Goal: Task Accomplishment & Management: Use online tool/utility

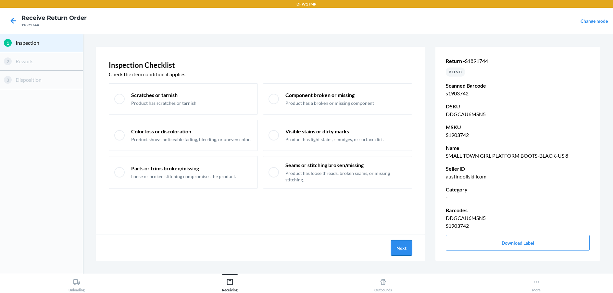
click at [405, 245] on button "Next" at bounding box center [401, 248] width 21 height 16
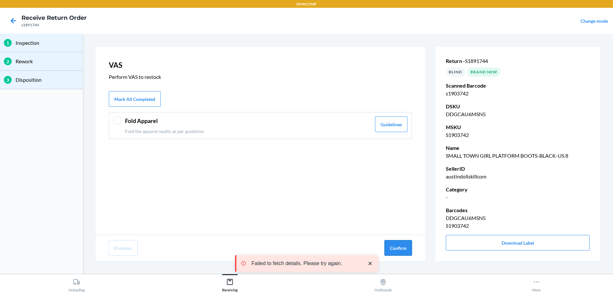
click at [398, 250] on button "Confirm" at bounding box center [399, 248] width 28 height 16
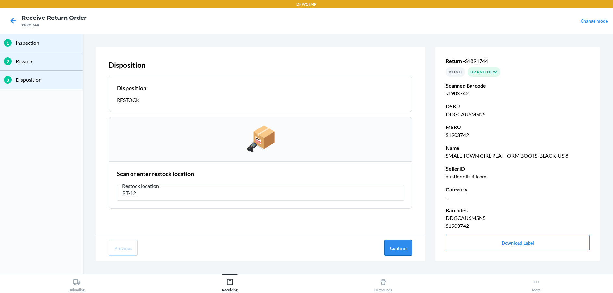
type input "RT-12"
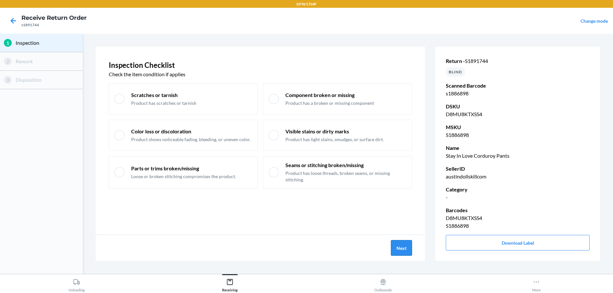
click at [401, 247] on button "Next" at bounding box center [401, 248] width 21 height 16
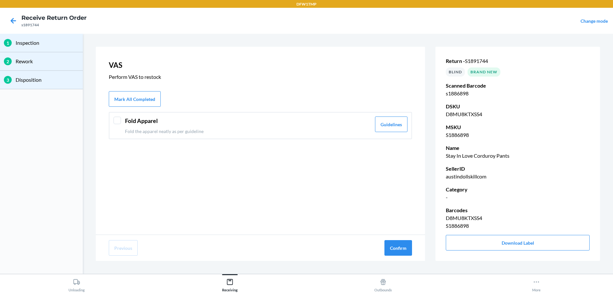
click at [116, 120] on div at bounding box center [117, 121] width 8 height 8
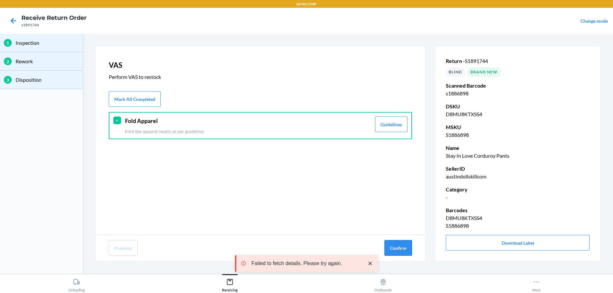
click at [393, 248] on button "Confirm" at bounding box center [399, 248] width 28 height 16
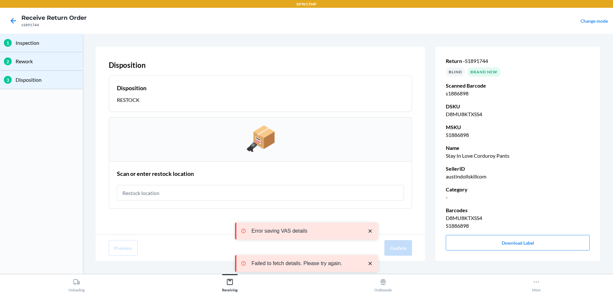
click at [283, 189] on input "text" at bounding box center [260, 193] width 287 height 16
type input "RT-12"
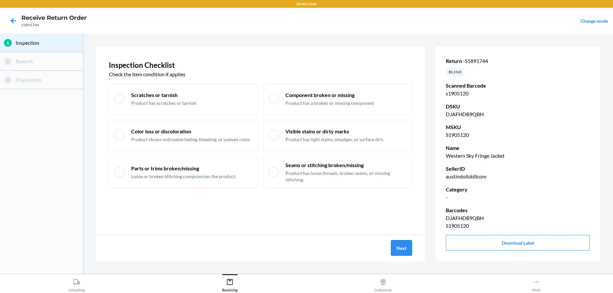
drag, startPoint x: 389, startPoint y: 249, endPoint x: 405, endPoint y: 249, distance: 15.3
click at [392, 249] on div "Next" at bounding box center [260, 248] width 329 height 26
click at [405, 249] on button "Next" at bounding box center [401, 248] width 21 height 16
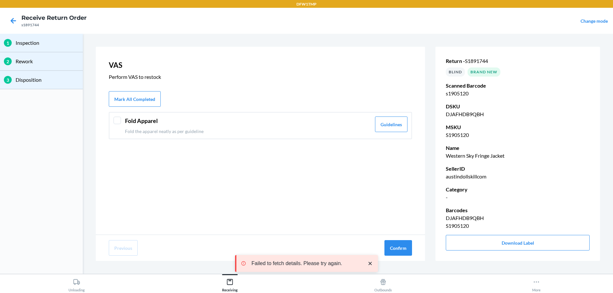
click at [126, 119] on header "Fold Apparel" at bounding box center [248, 121] width 246 height 9
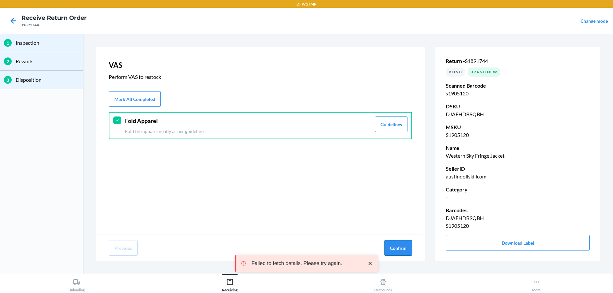
click at [400, 247] on button "Confirm" at bounding box center [399, 248] width 28 height 16
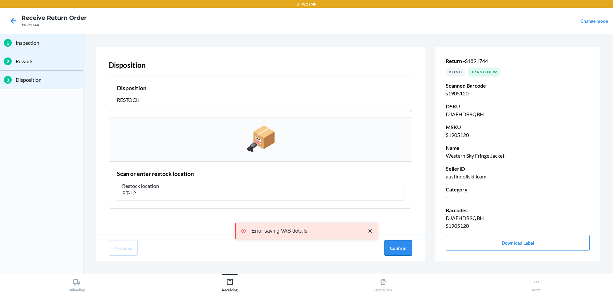
type input "RT-12"
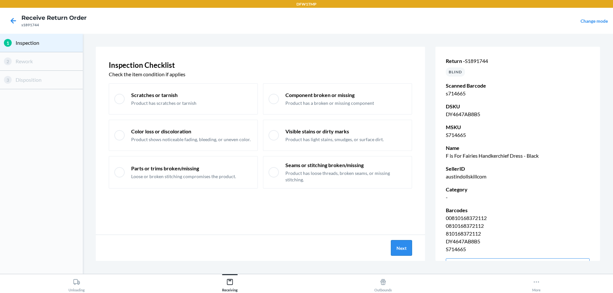
click at [412, 242] on button "Next" at bounding box center [401, 248] width 21 height 16
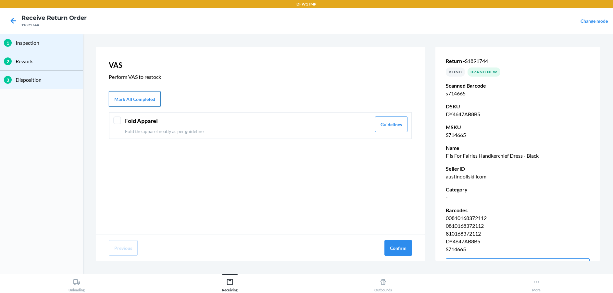
click at [130, 96] on button "Mark All Completed" at bounding box center [135, 99] width 52 height 16
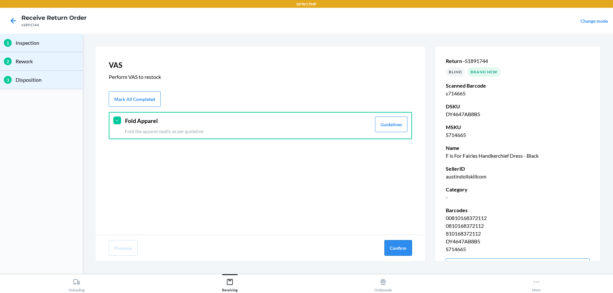
click at [396, 246] on button "Confirm" at bounding box center [399, 248] width 28 height 16
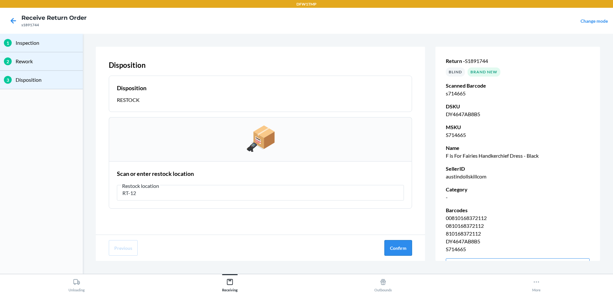
type input "RT-12"
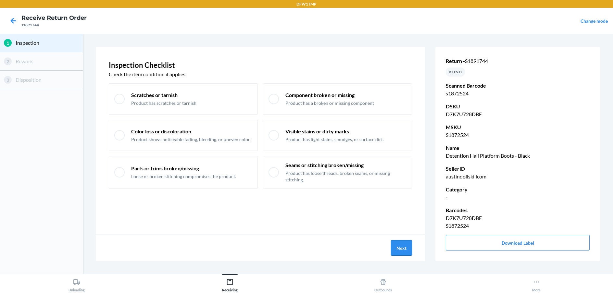
click at [405, 249] on button "Next" at bounding box center [401, 248] width 21 height 16
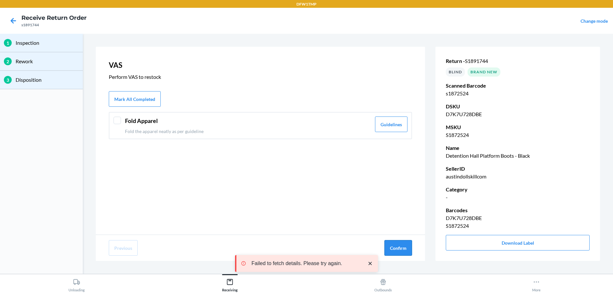
click at [402, 246] on button "Confirm" at bounding box center [399, 248] width 28 height 16
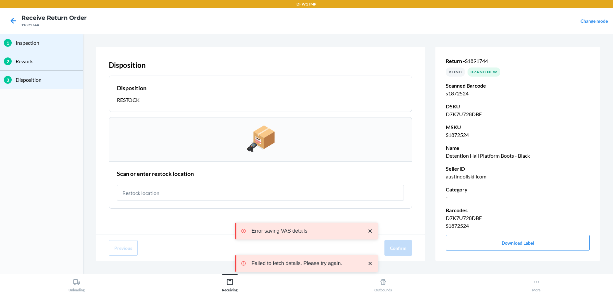
click at [234, 194] on input "text" at bounding box center [260, 193] width 287 height 16
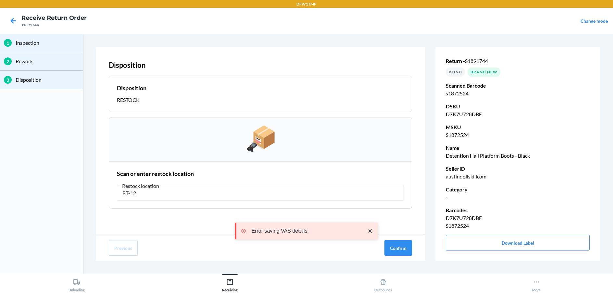
type input "RT-12"
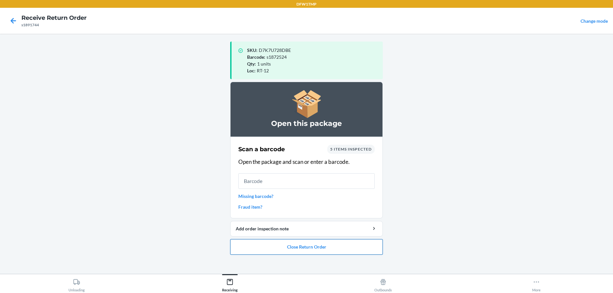
click at [294, 250] on button "Close Return Order" at bounding box center [306, 247] width 153 height 16
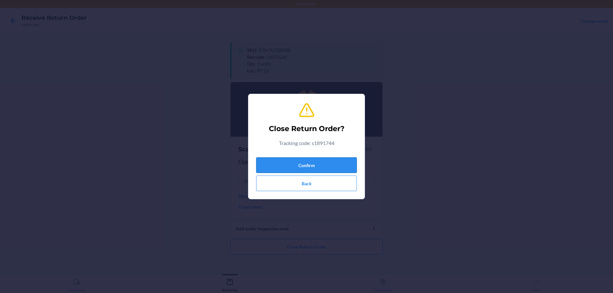
click at [294, 161] on button "Confirm" at bounding box center [306, 166] width 101 height 16
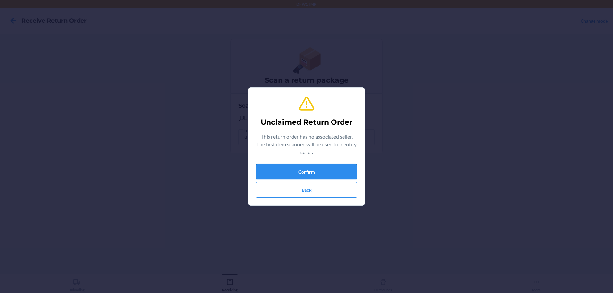
click at [318, 168] on button "Confirm" at bounding box center [306, 172] width 101 height 16
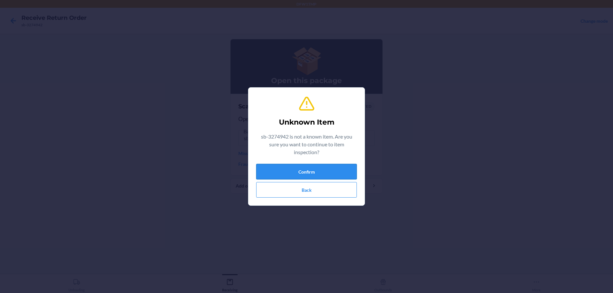
click at [335, 169] on button "Confirm" at bounding box center [306, 172] width 101 height 16
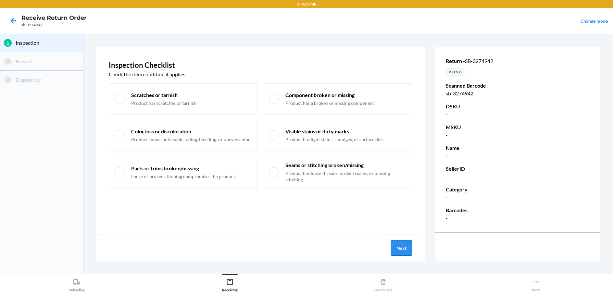
click at [405, 247] on button "Next" at bounding box center [401, 248] width 21 height 16
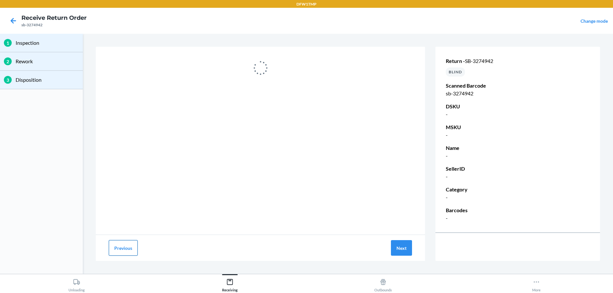
click at [120, 251] on button "Previous" at bounding box center [123, 248] width 29 height 16
click at [78, 279] on icon at bounding box center [76, 282] width 7 height 7
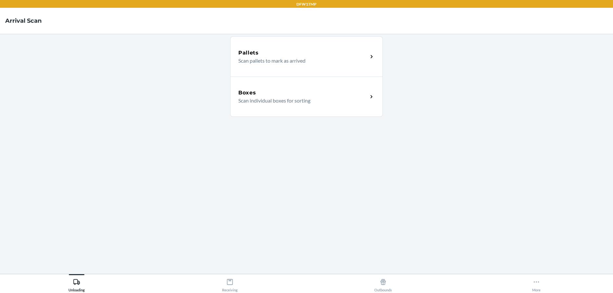
click at [268, 90] on div "Boxes" at bounding box center [303, 93] width 130 height 8
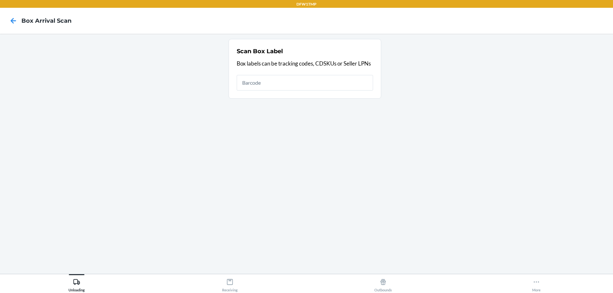
click at [269, 82] on input "text" at bounding box center [305, 83] width 136 height 16
type input "sb-3274942"
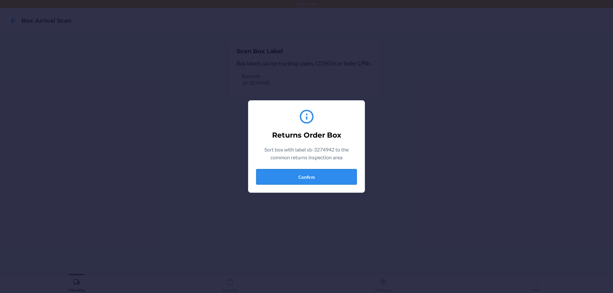
click at [316, 178] on button "Confirm" at bounding box center [306, 177] width 101 height 16
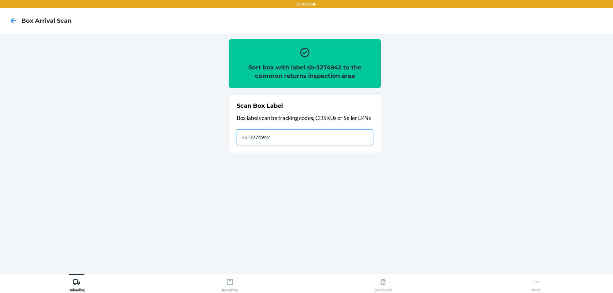
type input "sb-3274942"
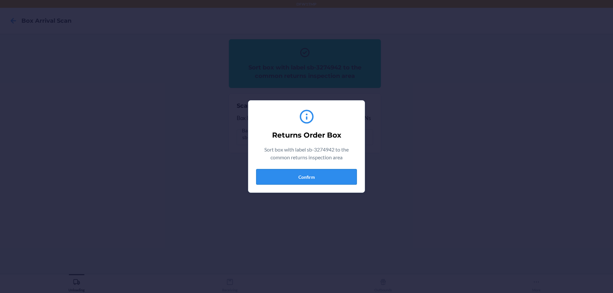
click at [306, 175] on button "Confirm" at bounding box center [306, 177] width 101 height 16
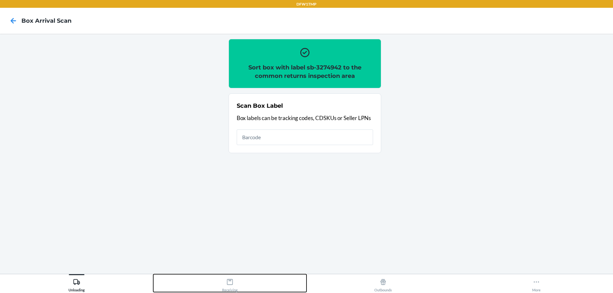
click at [233, 287] on div "Receiving" at bounding box center [230, 284] width 16 height 16
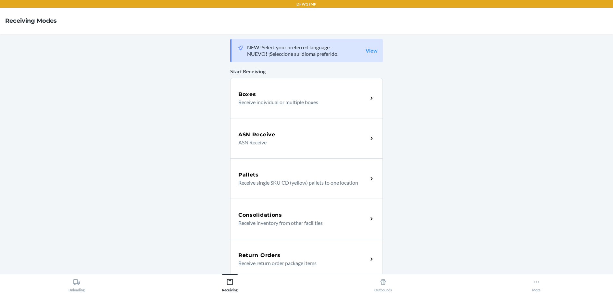
click at [300, 256] on div "Return Orders" at bounding box center [303, 256] width 130 height 8
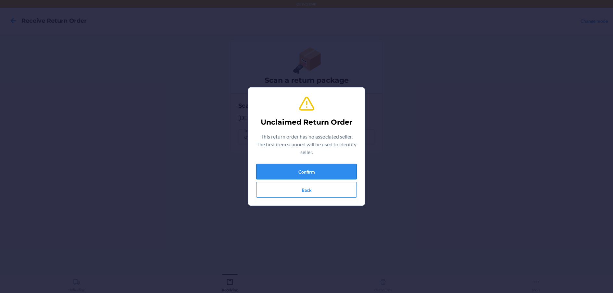
click at [278, 171] on button "Confirm" at bounding box center [306, 172] width 101 height 16
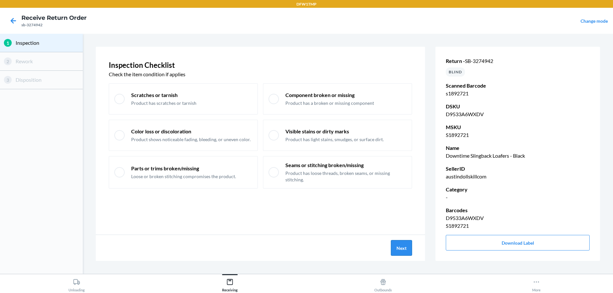
click at [398, 249] on button "Next" at bounding box center [401, 248] width 21 height 16
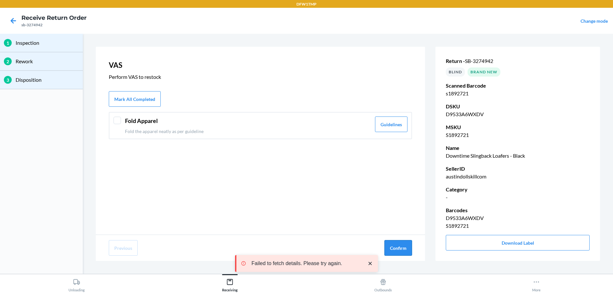
click at [398, 252] on button "Confirm" at bounding box center [399, 248] width 28 height 16
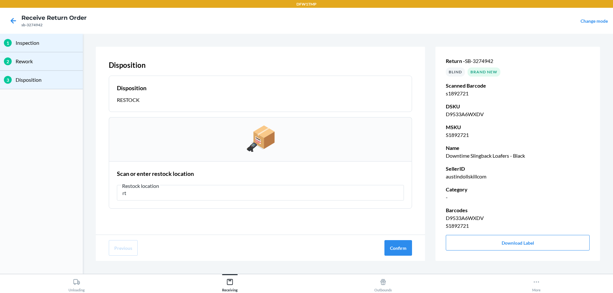
type input "r"
type input "RT-12"
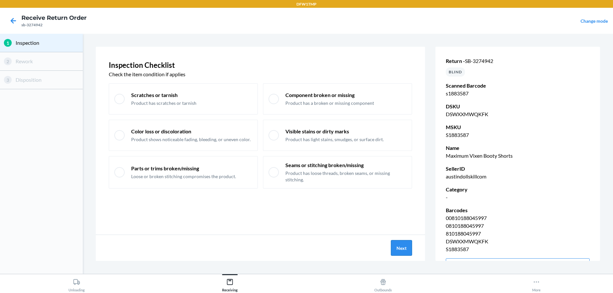
click at [402, 247] on button "Next" at bounding box center [401, 248] width 21 height 16
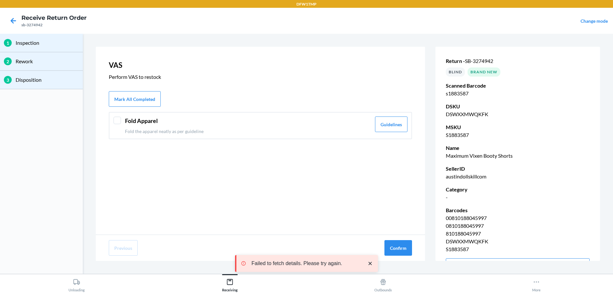
click at [118, 121] on div at bounding box center [117, 121] width 8 height 8
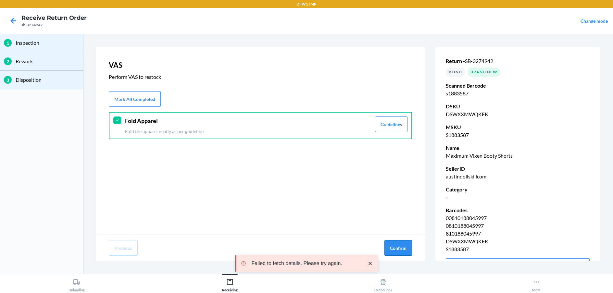
click at [400, 246] on button "Confirm" at bounding box center [399, 248] width 28 height 16
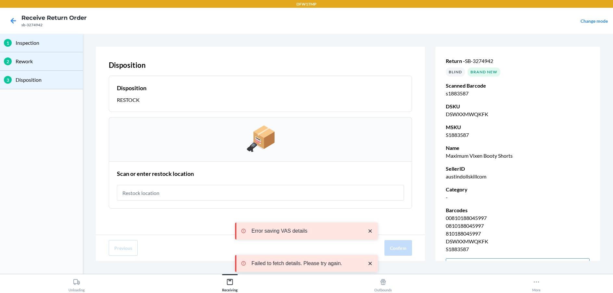
click at [216, 195] on input "text" at bounding box center [260, 193] width 287 height 16
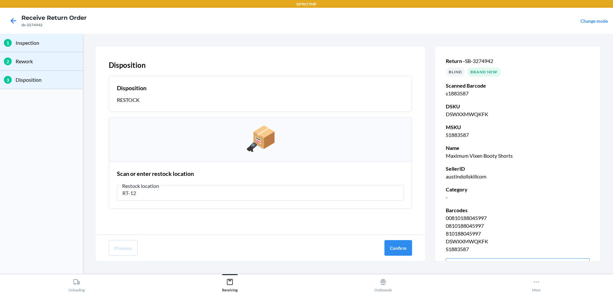
type input "RT-12"
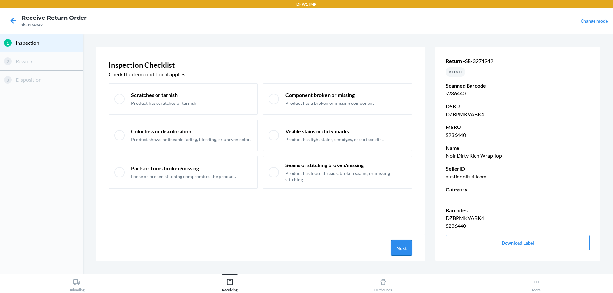
click at [400, 246] on button "Next" at bounding box center [401, 248] width 21 height 16
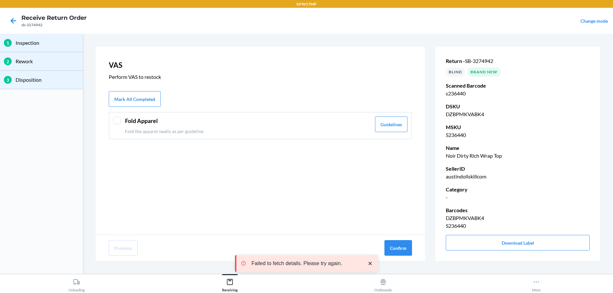
click at [120, 123] on div at bounding box center [117, 121] width 8 height 8
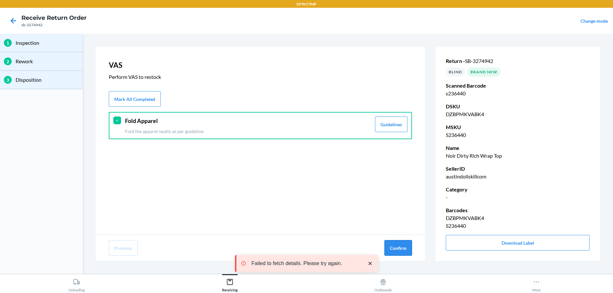
click at [398, 248] on button "Confirm" at bounding box center [399, 248] width 28 height 16
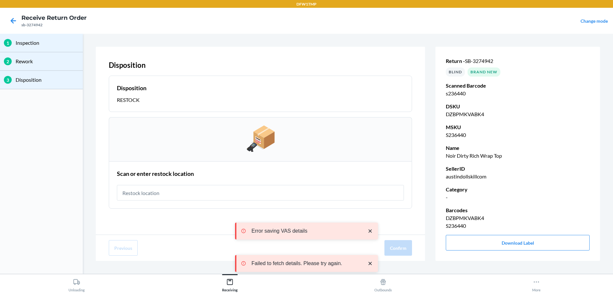
click at [218, 192] on input "text" at bounding box center [260, 193] width 287 height 16
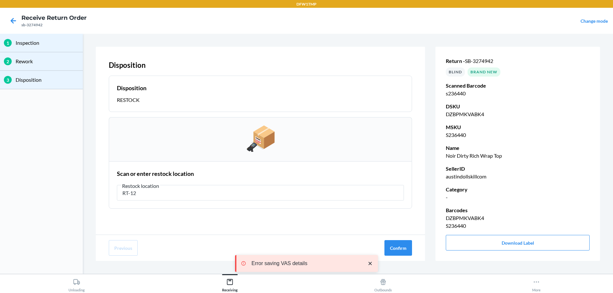
type input "RT-12"
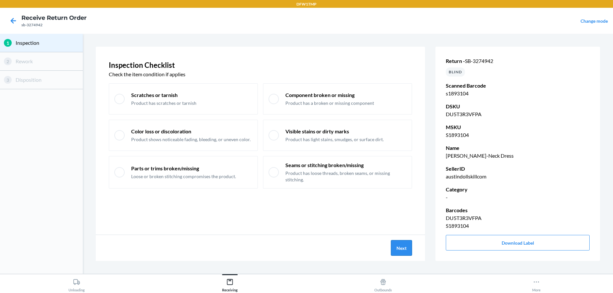
click at [401, 251] on button "Next" at bounding box center [401, 248] width 21 height 16
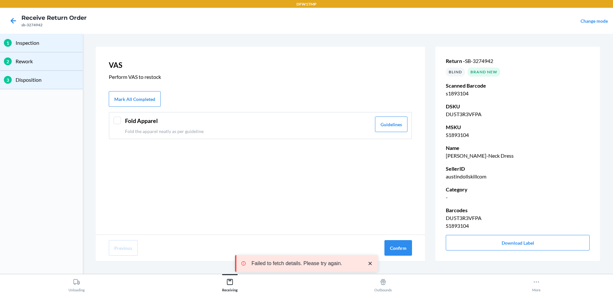
click at [117, 119] on div at bounding box center [117, 121] width 8 height 8
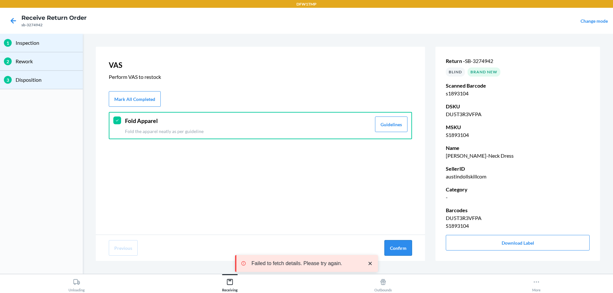
click at [401, 246] on button "Confirm" at bounding box center [399, 248] width 28 height 16
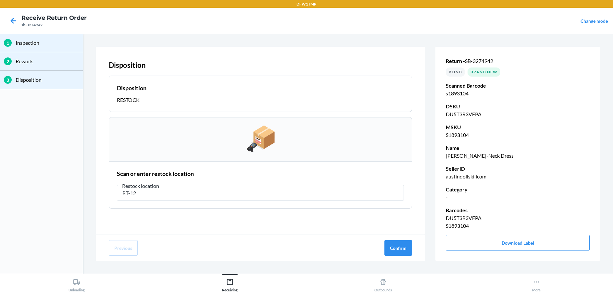
type input "RT-12"
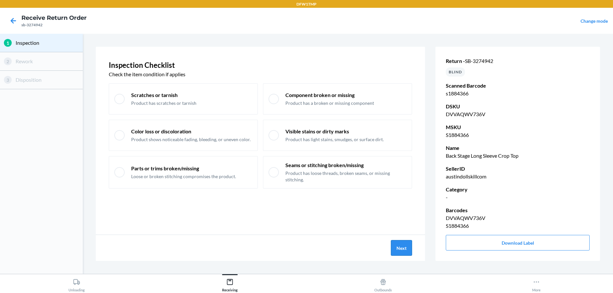
click at [407, 248] on button "Next" at bounding box center [401, 248] width 21 height 16
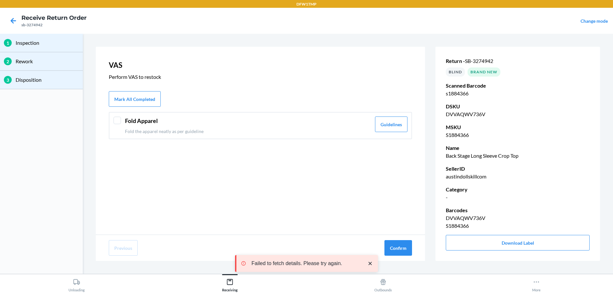
click at [115, 121] on div at bounding box center [117, 121] width 8 height 8
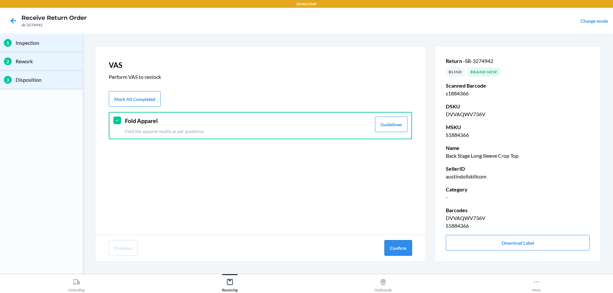
click at [391, 244] on button "Confirm" at bounding box center [399, 248] width 28 height 16
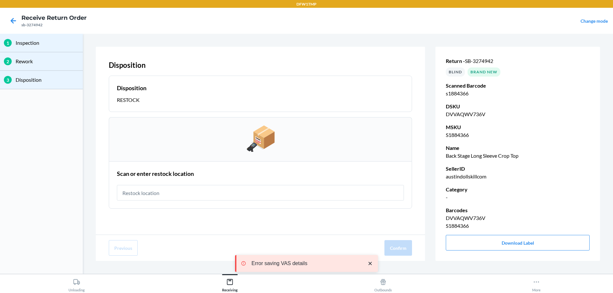
click at [288, 198] on input "text" at bounding box center [260, 193] width 287 height 16
type input "RT-12"
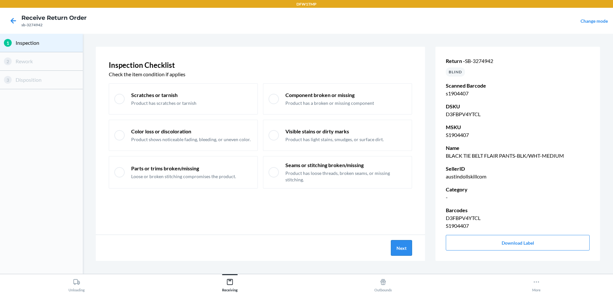
click at [400, 248] on button "Next" at bounding box center [401, 248] width 21 height 16
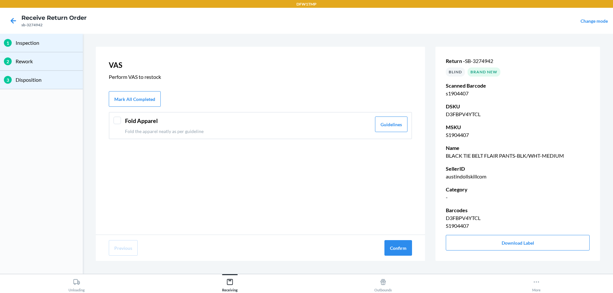
click at [120, 120] on div at bounding box center [117, 121] width 8 height 8
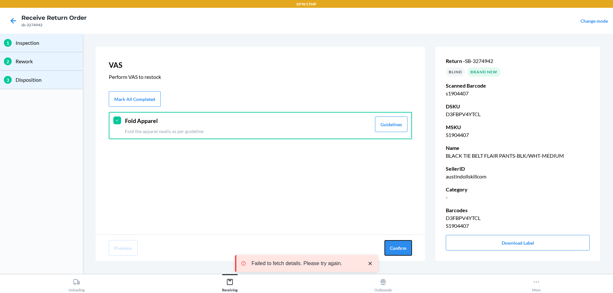
drag, startPoint x: 395, startPoint y: 246, endPoint x: 422, endPoint y: 241, distance: 27.5
click at [396, 246] on button "Confirm" at bounding box center [399, 248] width 28 height 16
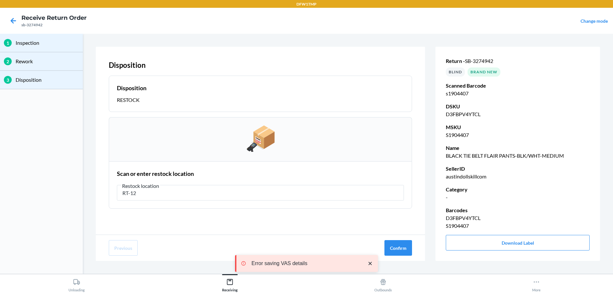
type input "RT-12"
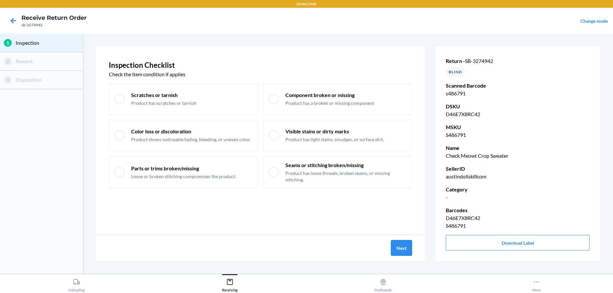
click at [403, 247] on button "Next" at bounding box center [401, 248] width 21 height 16
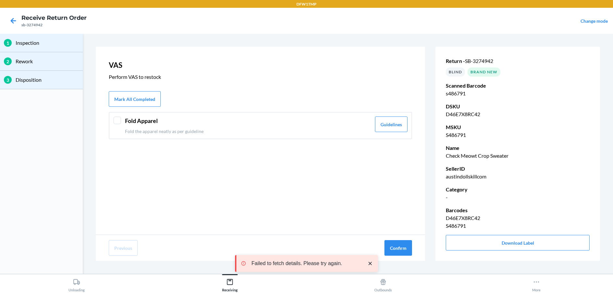
click at [114, 120] on div at bounding box center [117, 121] width 8 height 8
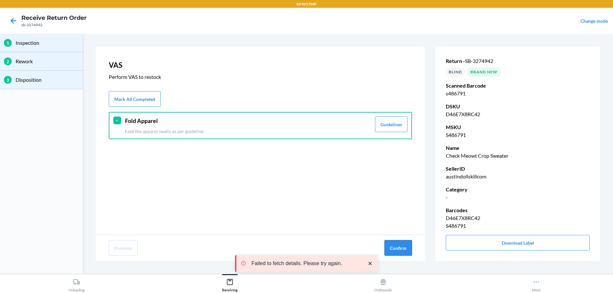
click at [394, 250] on button "Confirm" at bounding box center [399, 248] width 28 height 16
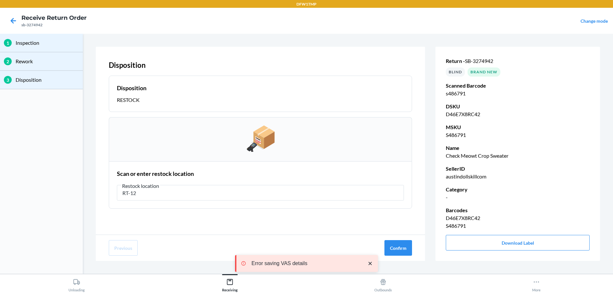
type input "RT-12"
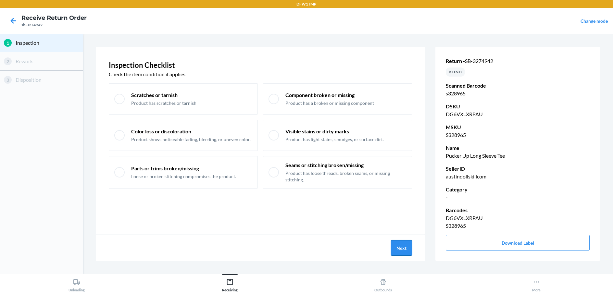
click at [397, 245] on button "Next" at bounding box center [401, 248] width 21 height 16
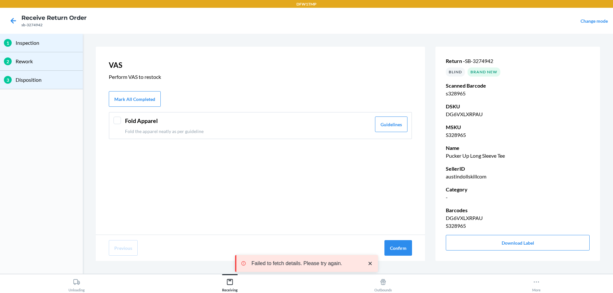
click at [120, 123] on div at bounding box center [117, 121] width 8 height 8
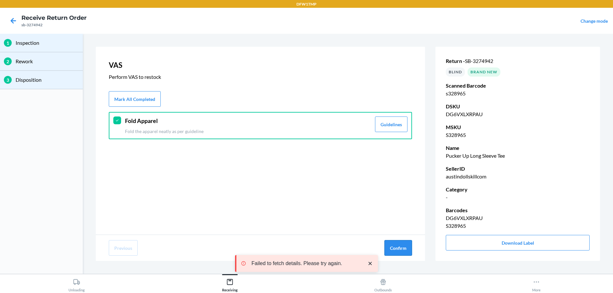
click at [402, 247] on button "Confirm" at bounding box center [399, 248] width 28 height 16
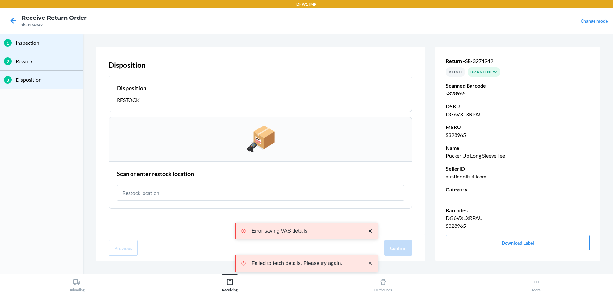
click at [175, 189] on input "text" at bounding box center [260, 193] width 287 height 16
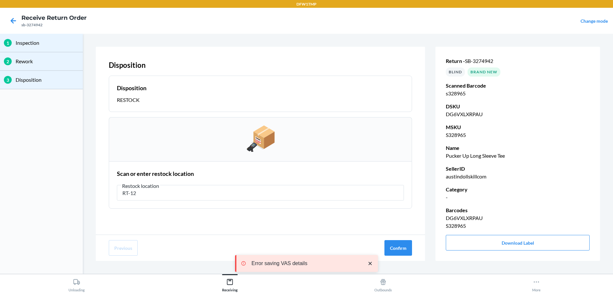
type input "RT-12"
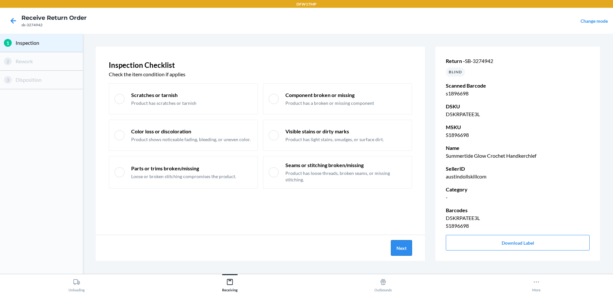
click at [403, 251] on button "Next" at bounding box center [401, 248] width 21 height 16
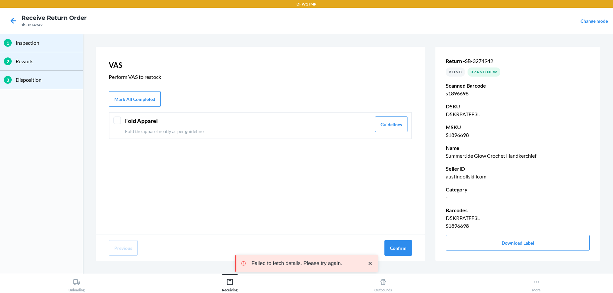
click at [121, 121] on div at bounding box center [117, 121] width 8 height 8
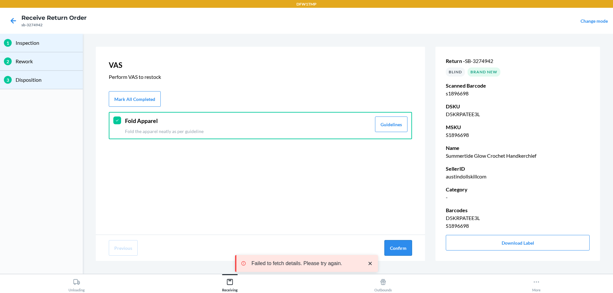
click at [403, 249] on button "Confirm" at bounding box center [399, 248] width 28 height 16
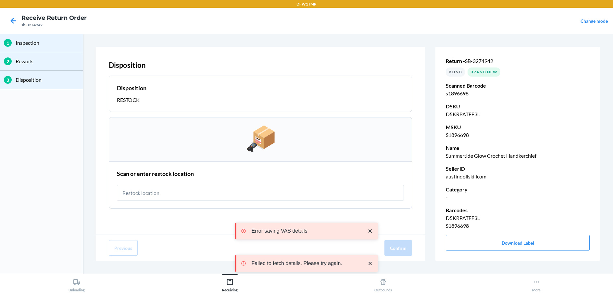
click at [235, 186] on input "text" at bounding box center [260, 193] width 287 height 16
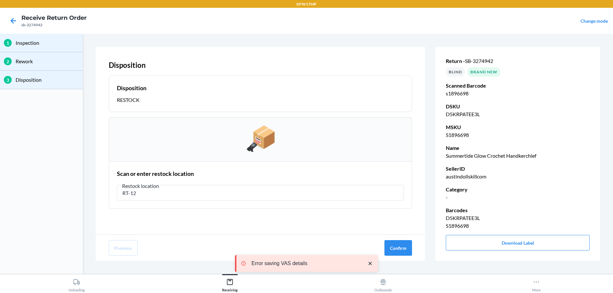
type input "RT-12"
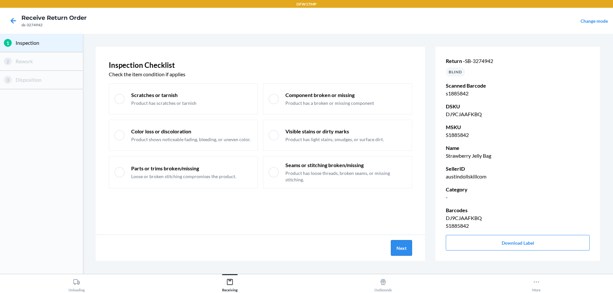
click at [404, 249] on button "Next" at bounding box center [401, 248] width 21 height 16
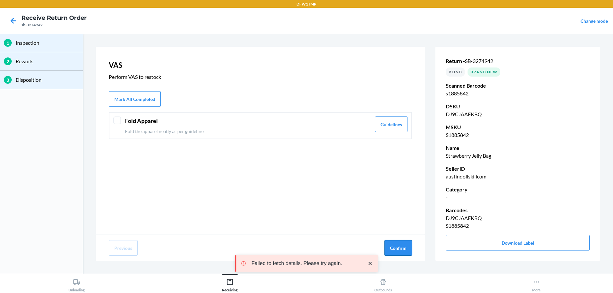
click at [399, 243] on button "Confirm" at bounding box center [399, 248] width 28 height 16
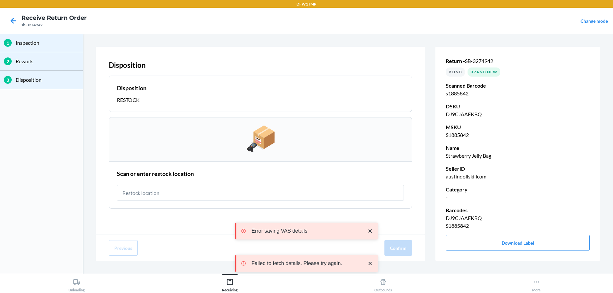
click at [231, 192] on input "text" at bounding box center [260, 193] width 287 height 16
type input "RT-12"
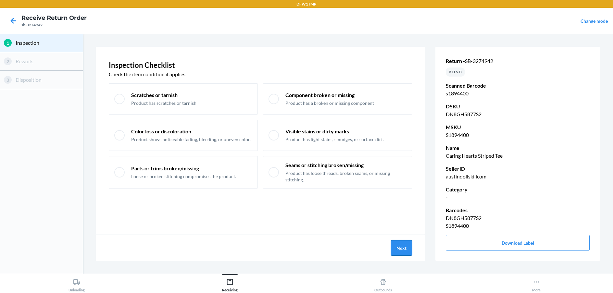
click at [396, 252] on button "Next" at bounding box center [401, 248] width 21 height 16
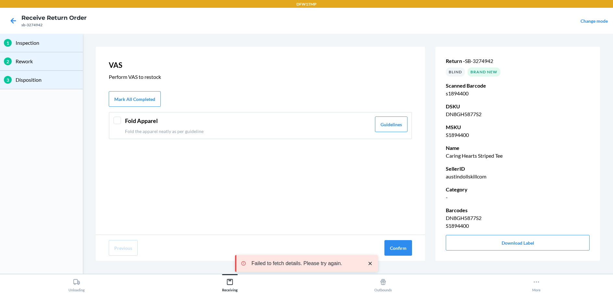
click at [121, 121] on div at bounding box center [117, 121] width 8 height 8
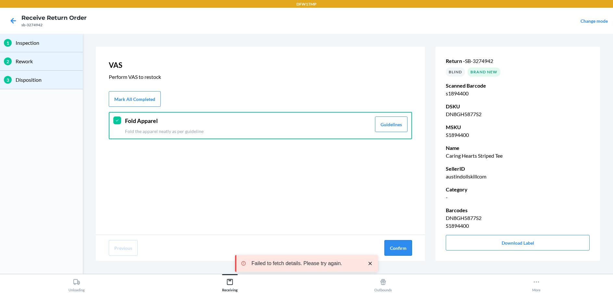
click at [410, 250] on button "Confirm" at bounding box center [399, 248] width 28 height 16
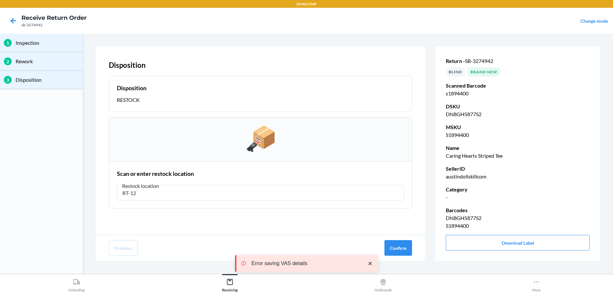
type input "RT-12"
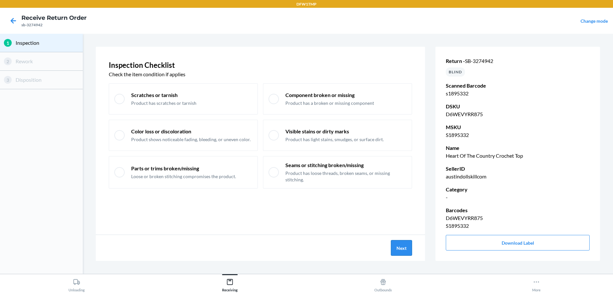
click at [403, 251] on button "Next" at bounding box center [401, 248] width 21 height 16
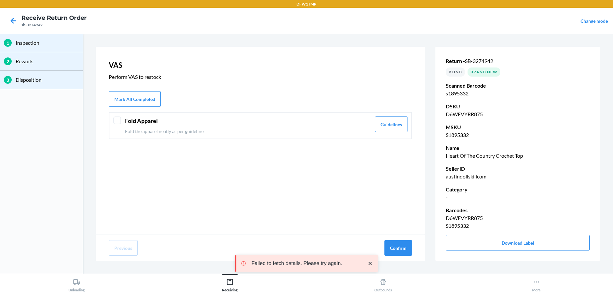
click at [116, 124] on div at bounding box center [117, 121] width 8 height 8
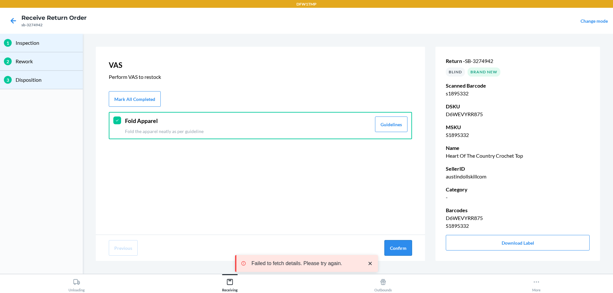
click at [402, 245] on button "Confirm" at bounding box center [399, 248] width 28 height 16
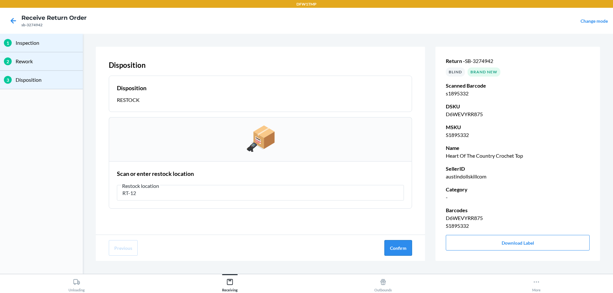
type input "RT-12"
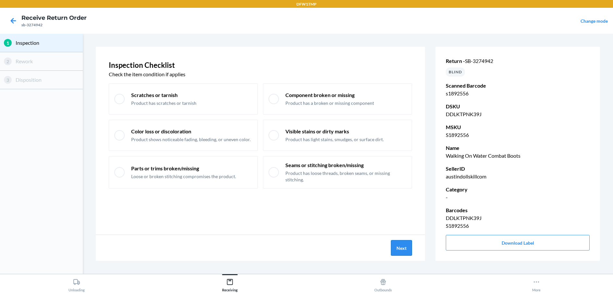
click at [396, 247] on button "Next" at bounding box center [401, 248] width 21 height 16
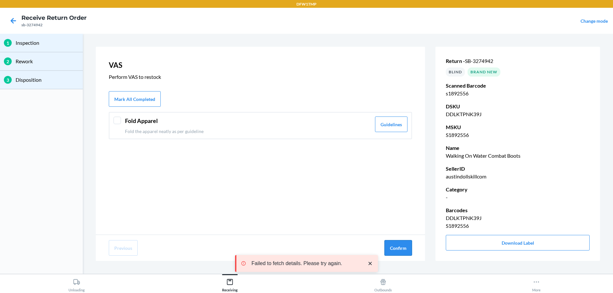
click at [404, 248] on button "Confirm" at bounding box center [399, 248] width 28 height 16
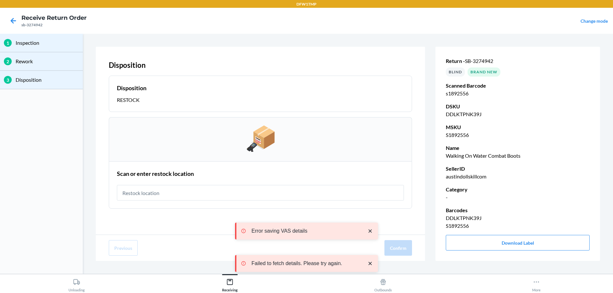
click at [255, 195] on input "text" at bounding box center [260, 193] width 287 height 16
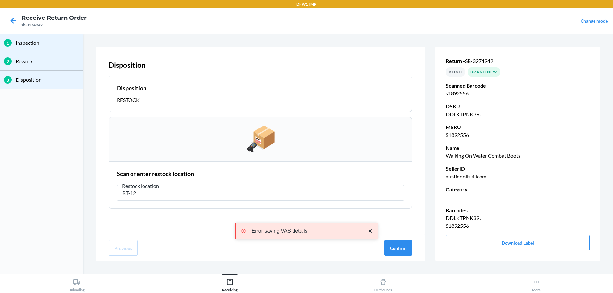
type input "RT-12"
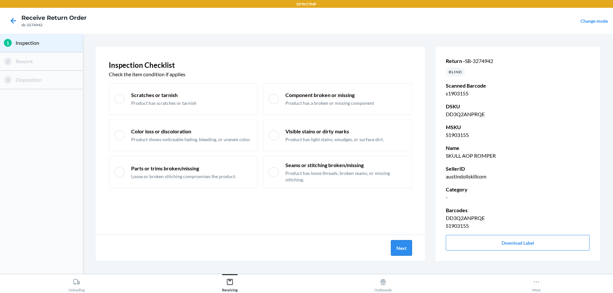
click at [402, 245] on button "Next" at bounding box center [401, 248] width 21 height 16
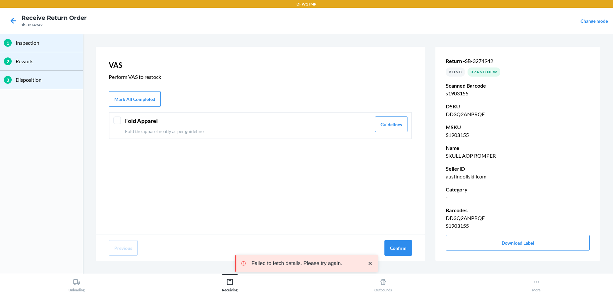
click at [120, 122] on div at bounding box center [117, 121] width 8 height 8
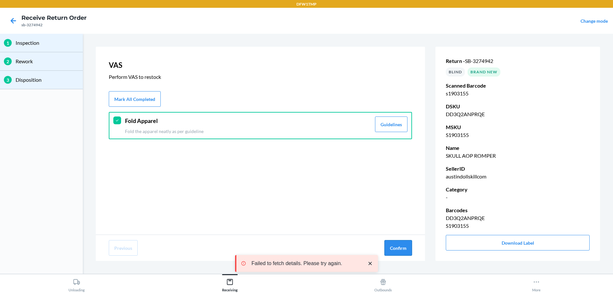
click at [397, 243] on button "Confirm" at bounding box center [399, 248] width 28 height 16
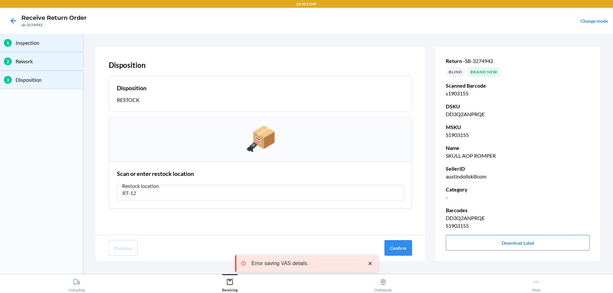
type input "RT-12"
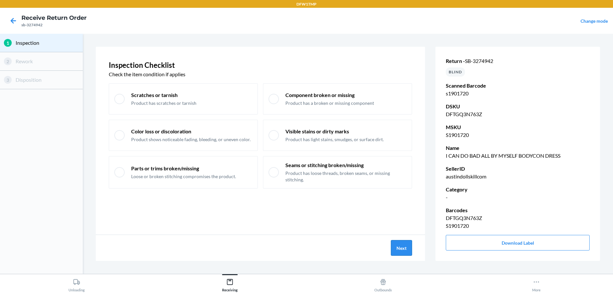
click at [397, 252] on button "Next" at bounding box center [401, 248] width 21 height 16
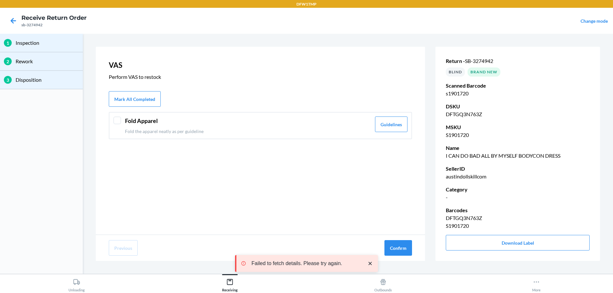
click at [120, 120] on div at bounding box center [117, 121] width 8 height 8
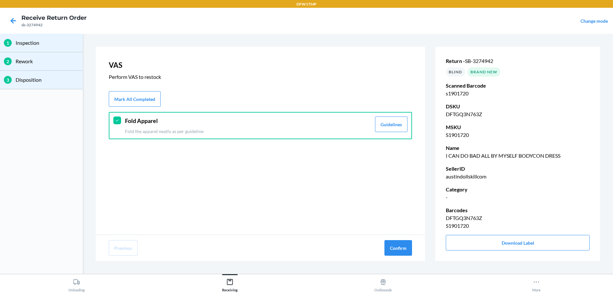
click at [116, 117] on div at bounding box center [117, 121] width 8 height 8
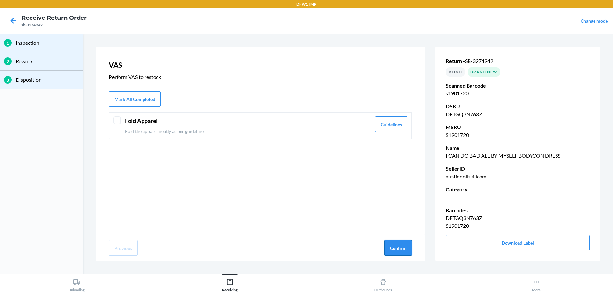
click at [392, 249] on button "Confirm" at bounding box center [399, 248] width 28 height 16
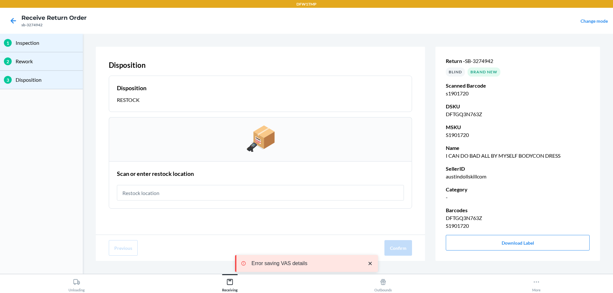
click at [252, 196] on input "text" at bounding box center [260, 193] width 287 height 16
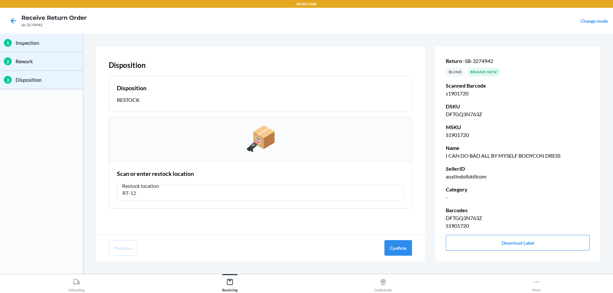
type input "RT-12"
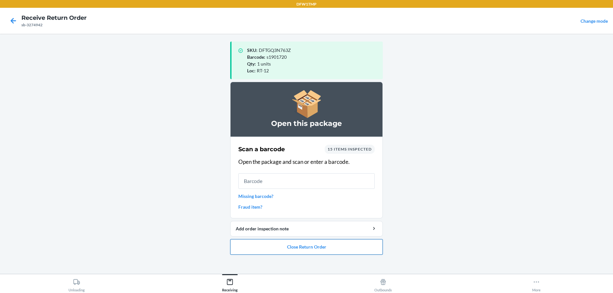
click at [319, 246] on button "Close Return Order" at bounding box center [306, 247] width 153 height 16
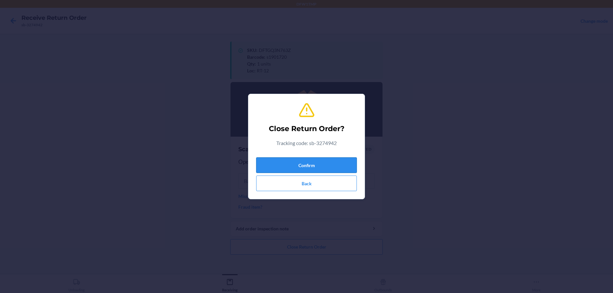
click at [308, 161] on button "Confirm" at bounding box center [306, 166] width 101 height 16
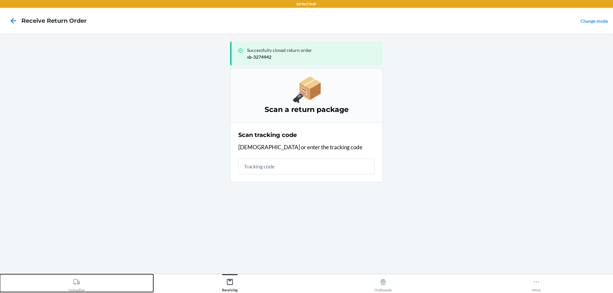
click at [80, 284] on div "Unloading" at bounding box center [77, 284] width 16 height 16
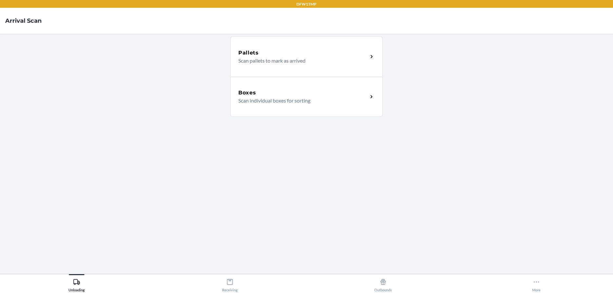
click at [265, 107] on div "Boxes Scan individual boxes for sorting" at bounding box center [306, 97] width 153 height 40
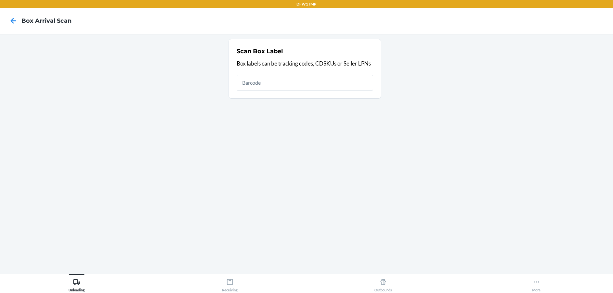
click at [265, 83] on input "text" at bounding box center [305, 83] width 136 height 16
type input "1zh918279003164133"
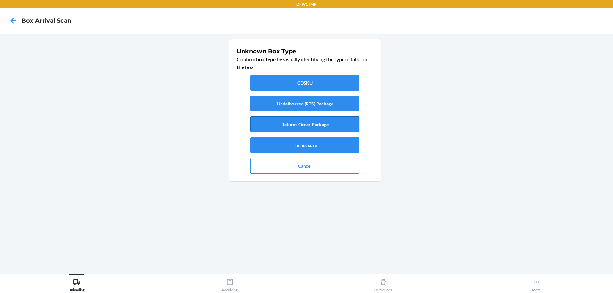
click at [313, 120] on button "Returns Order Package" at bounding box center [304, 125] width 109 height 16
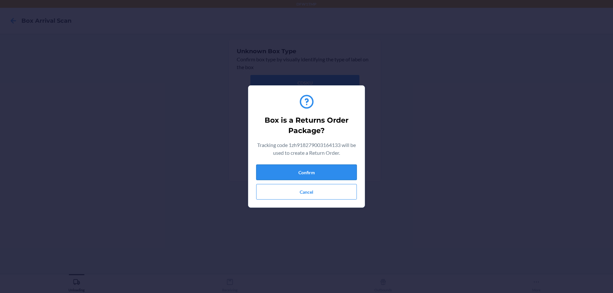
click at [323, 169] on button "Confirm" at bounding box center [306, 173] width 101 height 16
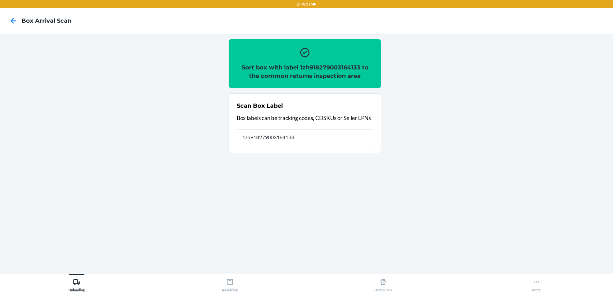
type input "1zh918279003164133"
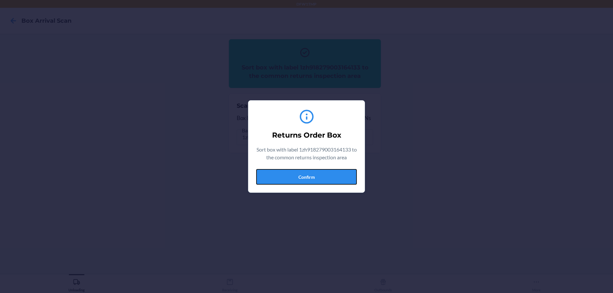
click at [328, 174] on button "Confirm" at bounding box center [306, 177] width 101 height 16
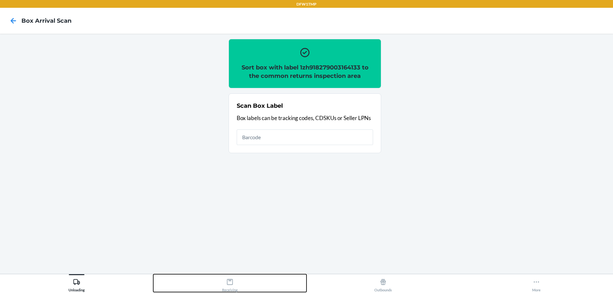
click at [227, 284] on icon at bounding box center [229, 282] width 7 height 7
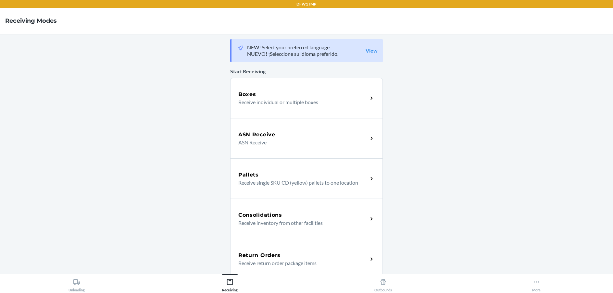
click at [295, 250] on div "Return Orders Receive return order package items" at bounding box center [306, 259] width 153 height 40
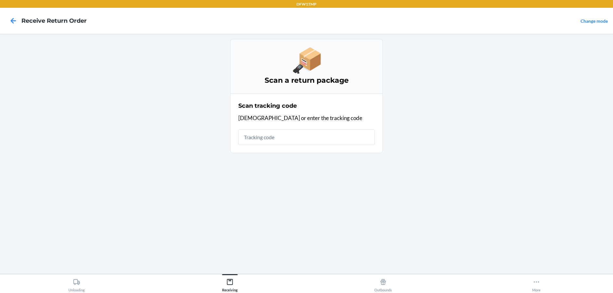
click at [273, 136] on input "text" at bounding box center [306, 138] width 136 height 16
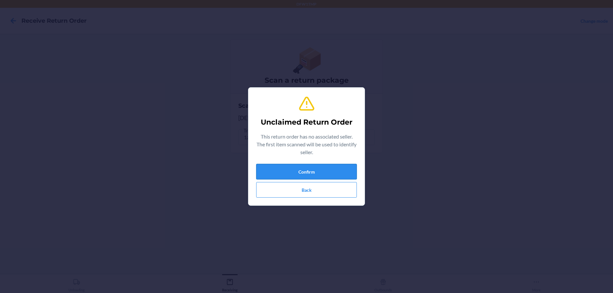
click at [303, 171] on button "Confirm" at bounding box center [306, 172] width 101 height 16
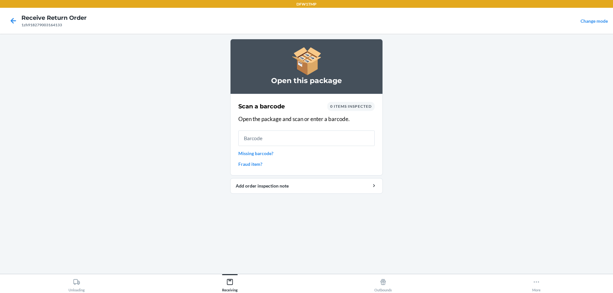
click at [288, 140] on input "text" at bounding box center [306, 139] width 136 height 16
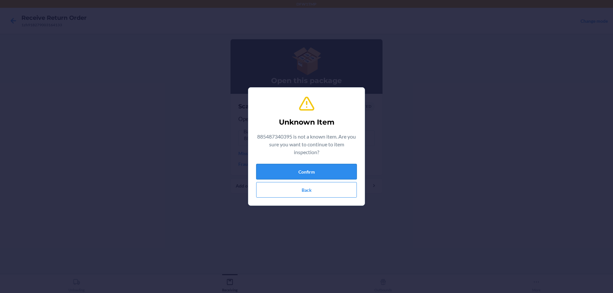
click at [326, 169] on button "Confirm" at bounding box center [306, 172] width 101 height 16
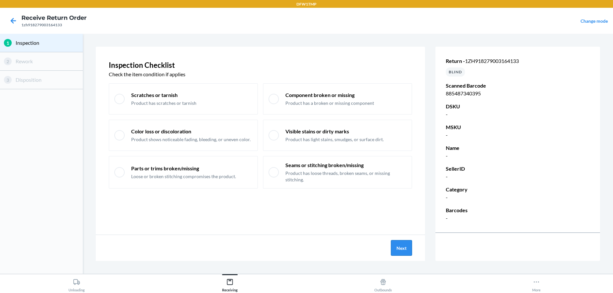
click at [405, 250] on button "Next" at bounding box center [401, 248] width 21 height 16
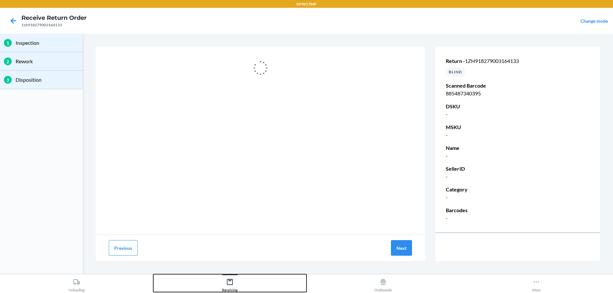
click at [228, 277] on div "Receiving" at bounding box center [230, 284] width 16 height 16
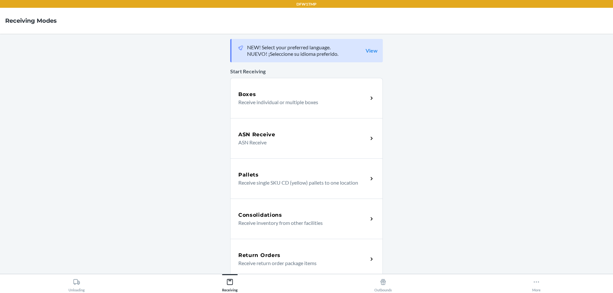
click at [256, 254] on h5 "Return Orders" at bounding box center [259, 256] width 42 height 8
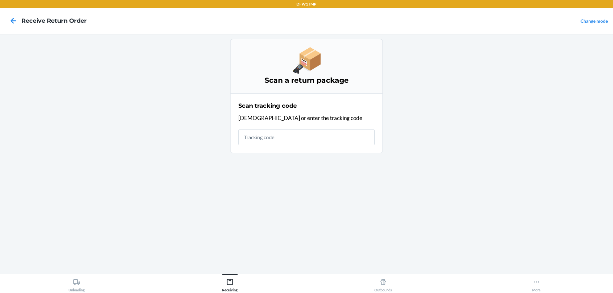
drag, startPoint x: 260, startPoint y: 135, endPoint x: 256, endPoint y: 132, distance: 4.9
click at [260, 135] on input "text" at bounding box center [306, 138] width 136 height 16
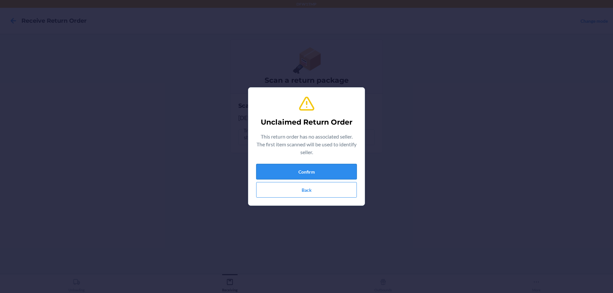
click at [270, 168] on button "Confirm" at bounding box center [306, 172] width 101 height 16
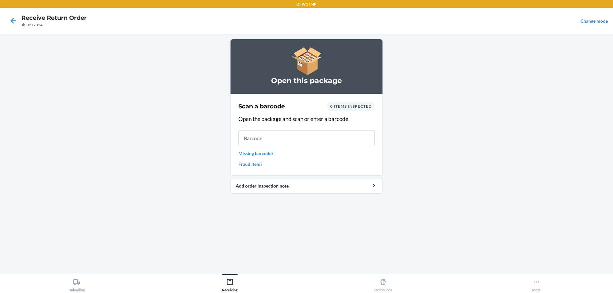
click at [264, 140] on input "text" at bounding box center [306, 139] width 136 height 16
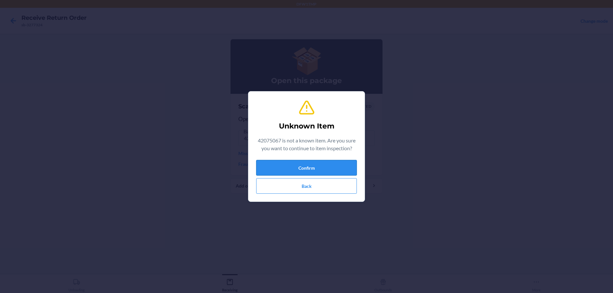
click at [272, 163] on button "Confirm" at bounding box center [306, 168] width 101 height 16
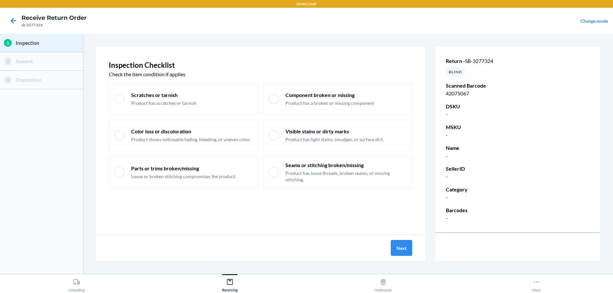
click at [402, 254] on button "Next" at bounding box center [401, 248] width 21 height 16
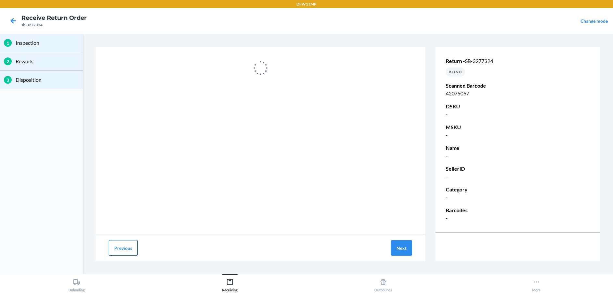
click at [121, 251] on button "Previous" at bounding box center [123, 248] width 29 height 16
click at [71, 293] on div "Unloading Receiving Outbounds More" at bounding box center [306, 283] width 613 height 19
click at [74, 287] on div "Unloading" at bounding box center [77, 284] width 16 height 16
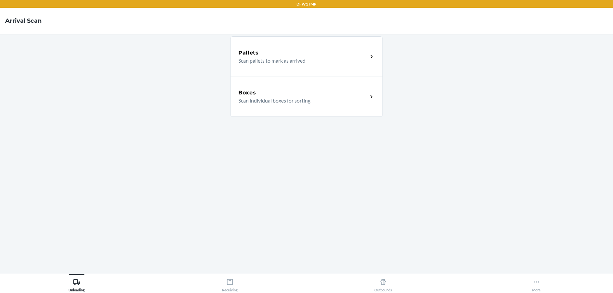
click at [327, 102] on p "Scan individual boxes for sorting" at bounding box center [300, 101] width 124 height 8
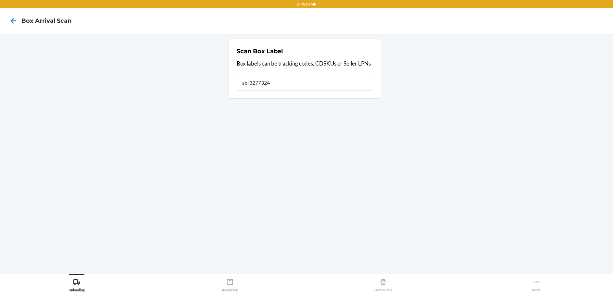
type input "sb-3277324"
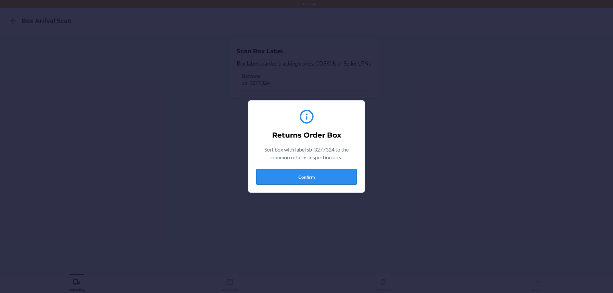
click at [329, 176] on button "Confirm" at bounding box center [306, 177] width 101 height 16
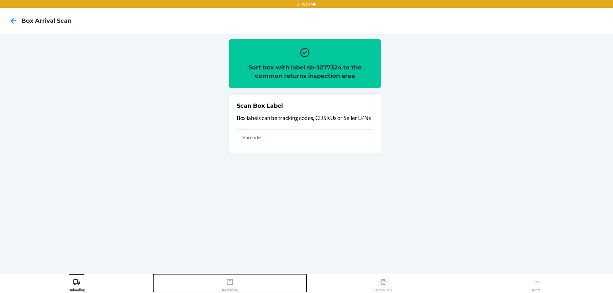
click at [233, 287] on div "Receiving" at bounding box center [230, 284] width 16 height 16
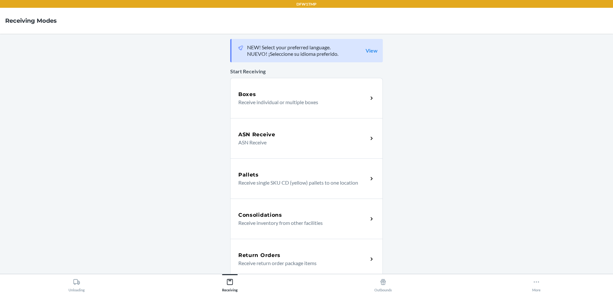
click at [294, 254] on div "Return Orders" at bounding box center [303, 256] width 130 height 8
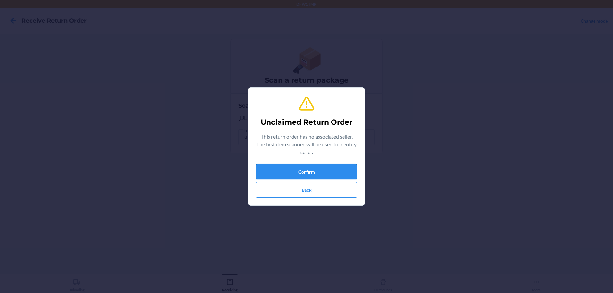
click at [315, 169] on button "Confirm" at bounding box center [306, 172] width 101 height 16
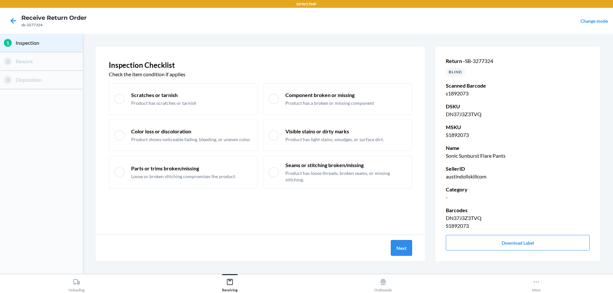
click at [399, 244] on button "Next" at bounding box center [401, 248] width 21 height 16
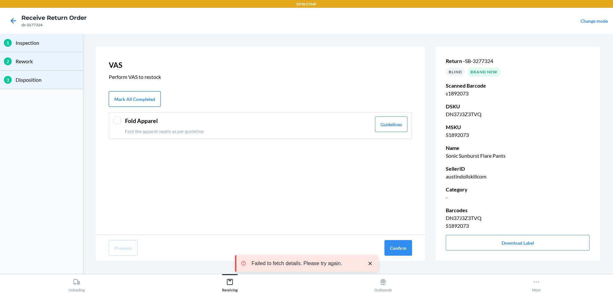
drag, startPoint x: 134, startPoint y: 100, endPoint x: 139, endPoint y: 104, distance: 6.0
click at [134, 99] on button "Mark All Completed" at bounding box center [135, 99] width 52 height 16
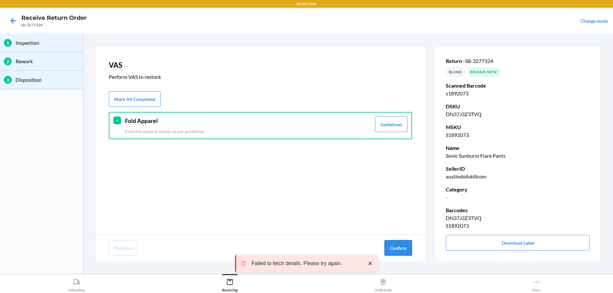
click at [394, 248] on button "Confirm" at bounding box center [399, 248] width 28 height 16
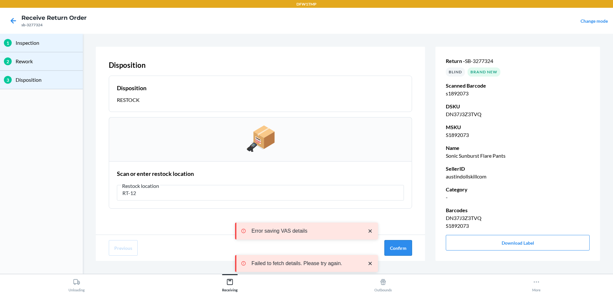
type input "RT-12"
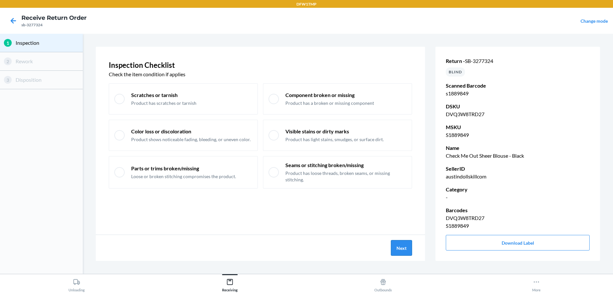
drag, startPoint x: 405, startPoint y: 249, endPoint x: 405, endPoint y: 245, distance: 3.9
click at [405, 245] on button "Next" at bounding box center [401, 248] width 21 height 16
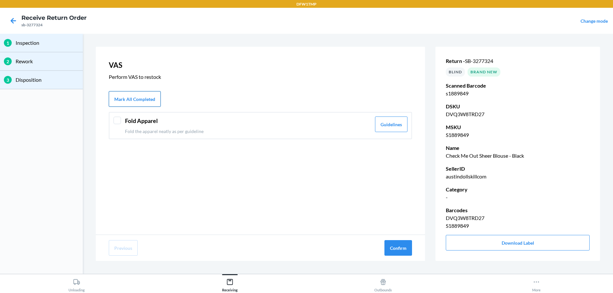
click at [142, 103] on button "Mark All Completed" at bounding box center [135, 99] width 52 height 16
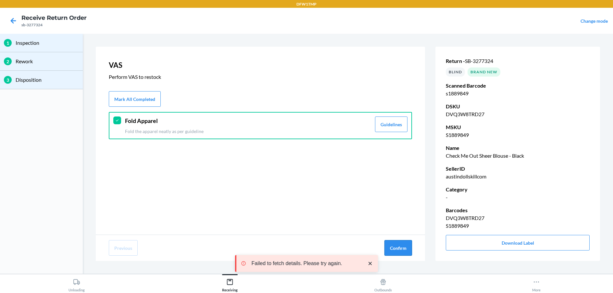
click at [395, 249] on button "Confirm" at bounding box center [399, 248] width 28 height 16
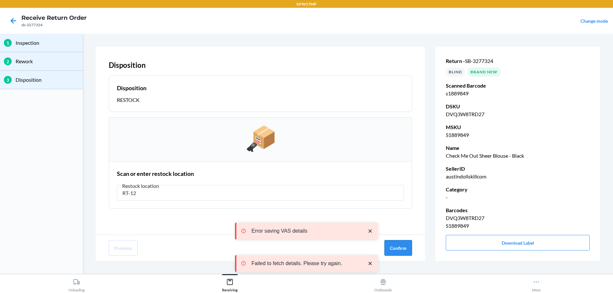
type input "RT-12"
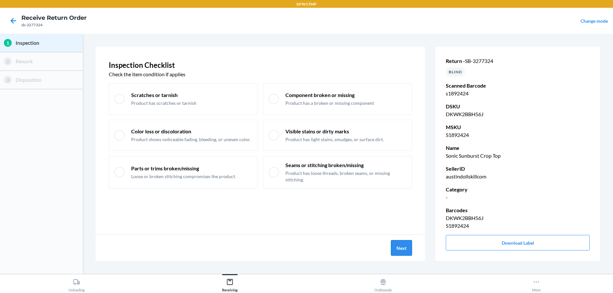
click at [406, 248] on button "Next" at bounding box center [401, 248] width 21 height 16
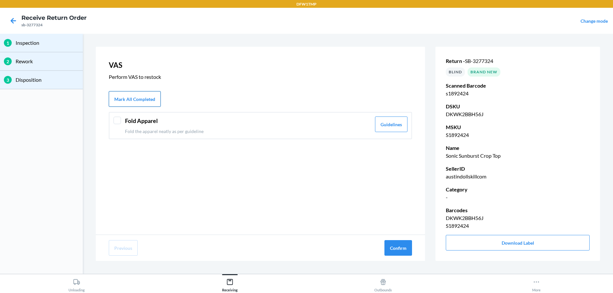
click at [132, 99] on button "Mark All Completed" at bounding box center [135, 99] width 52 height 16
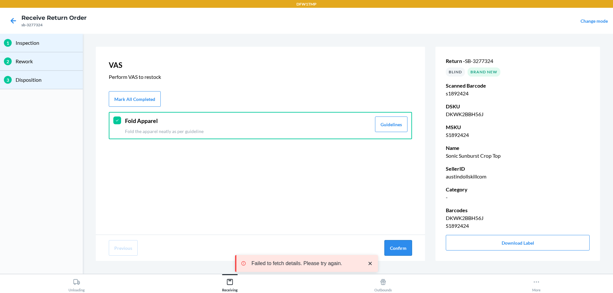
click at [391, 246] on button "Confirm" at bounding box center [399, 248] width 28 height 16
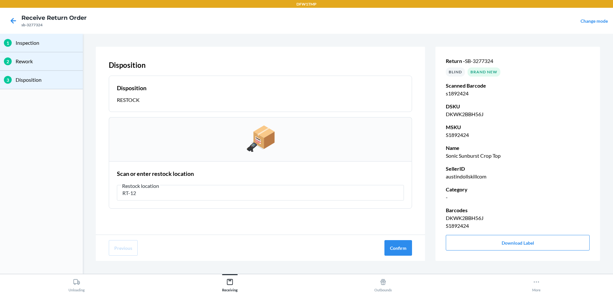
type input "RT-12"
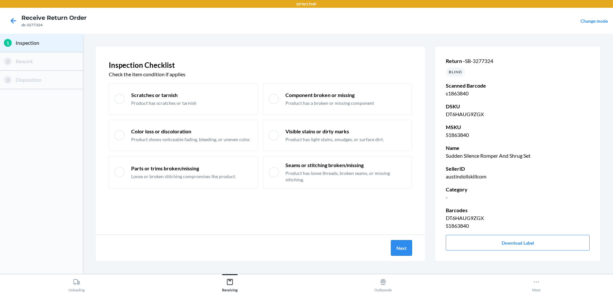
click at [407, 249] on button "Next" at bounding box center [401, 248] width 21 height 16
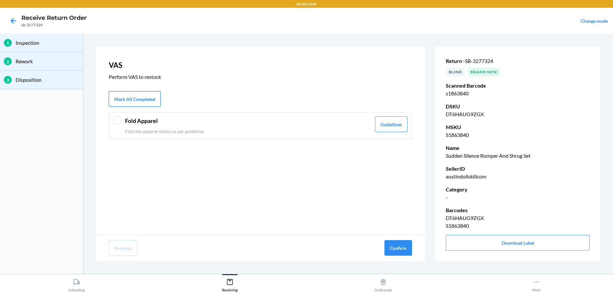
click at [133, 99] on button "Mark All Completed" at bounding box center [135, 99] width 52 height 16
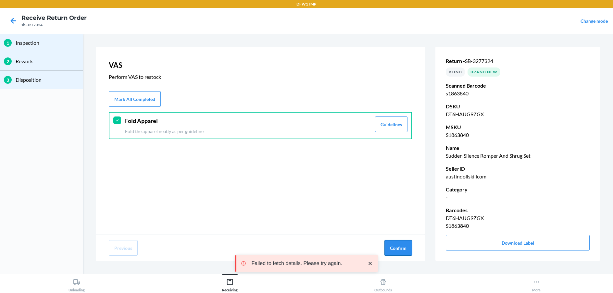
click at [396, 246] on button "Confirm" at bounding box center [399, 248] width 28 height 16
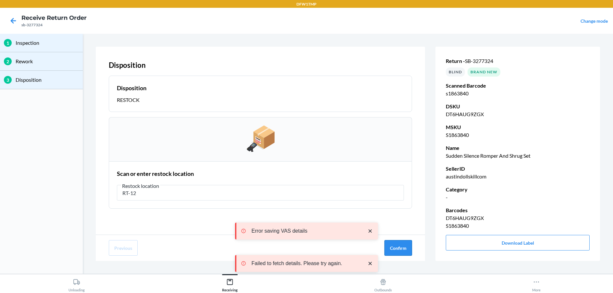
type input "RT-12"
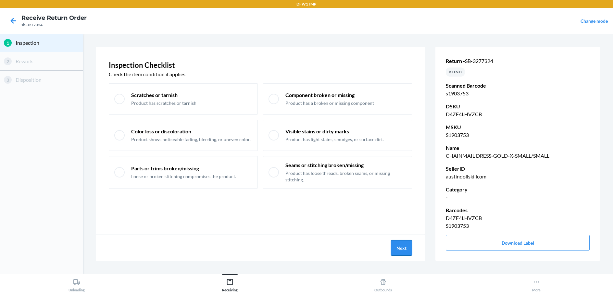
click at [393, 250] on button "Next" at bounding box center [401, 248] width 21 height 16
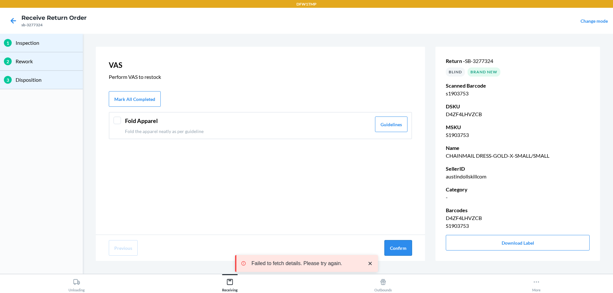
click at [406, 244] on button "Confirm" at bounding box center [399, 248] width 28 height 16
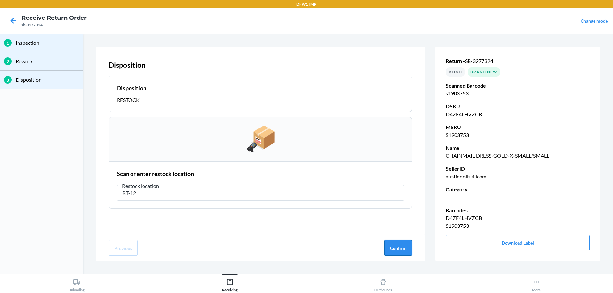
type input "RT-12"
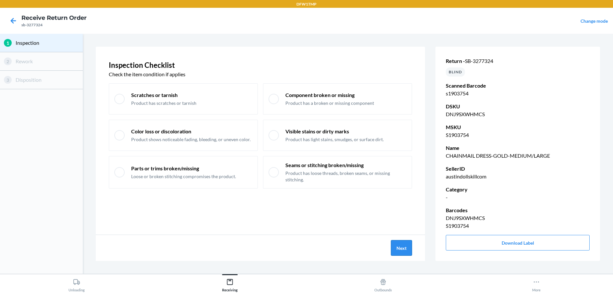
click at [400, 249] on button "Next" at bounding box center [401, 248] width 21 height 16
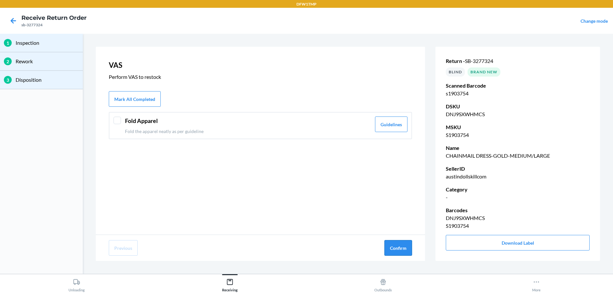
click at [397, 247] on button "Confirm" at bounding box center [399, 248] width 28 height 16
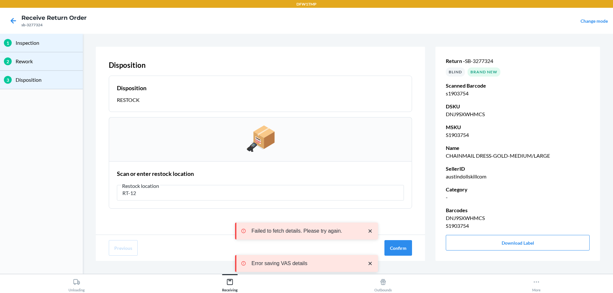
type input "RT-12"
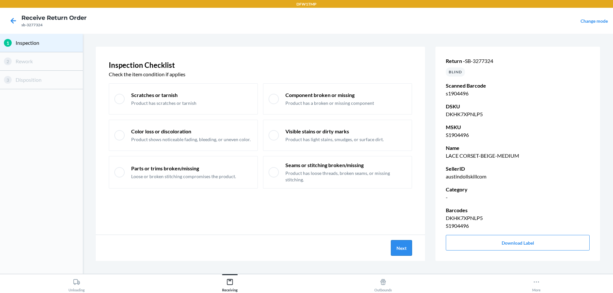
click at [397, 246] on button "Next" at bounding box center [401, 248] width 21 height 16
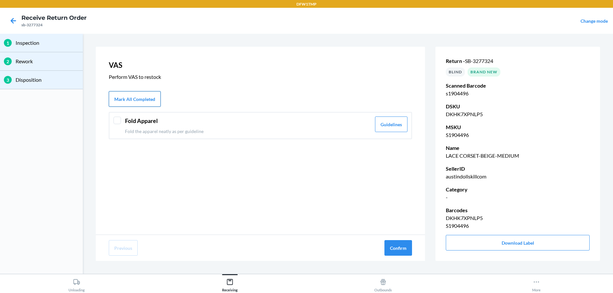
click at [133, 101] on button "Mark All Completed" at bounding box center [135, 99] width 52 height 16
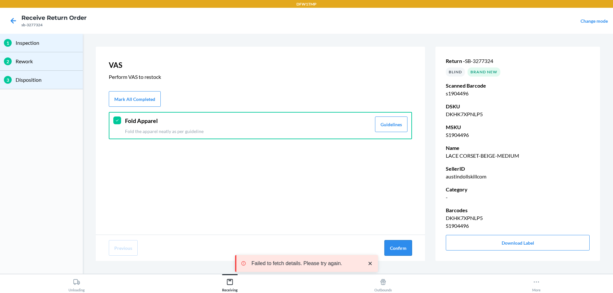
click at [393, 245] on button "Confirm" at bounding box center [399, 248] width 28 height 16
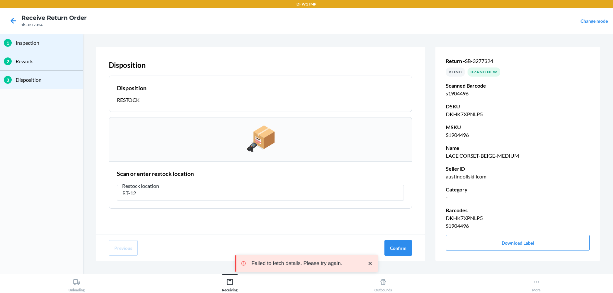
type input "RT-12"
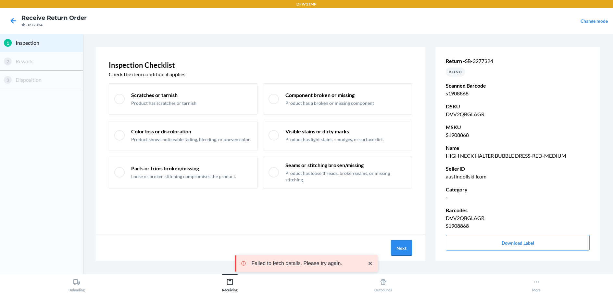
click at [395, 248] on button "Next" at bounding box center [401, 248] width 21 height 16
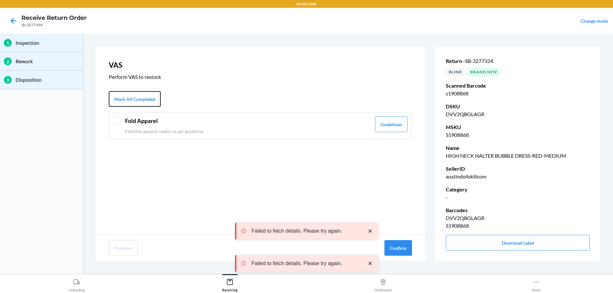
drag, startPoint x: 149, startPoint y: 97, endPoint x: 166, endPoint y: 106, distance: 19.3
click at [152, 97] on button "Mark All Completed" at bounding box center [135, 99] width 52 height 16
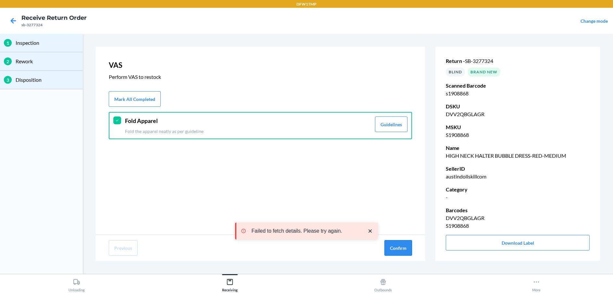
click at [396, 250] on button "Confirm" at bounding box center [399, 248] width 28 height 16
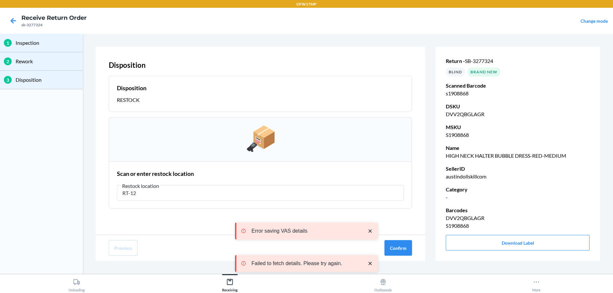
type input "RT-12"
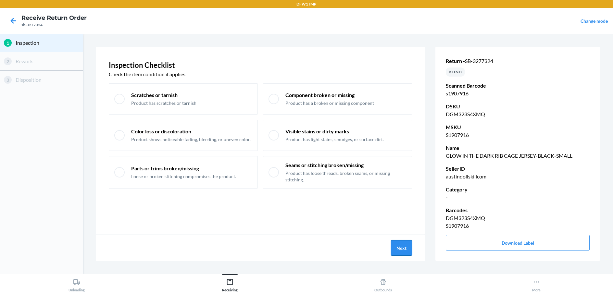
click at [405, 250] on button "Next" at bounding box center [401, 248] width 21 height 16
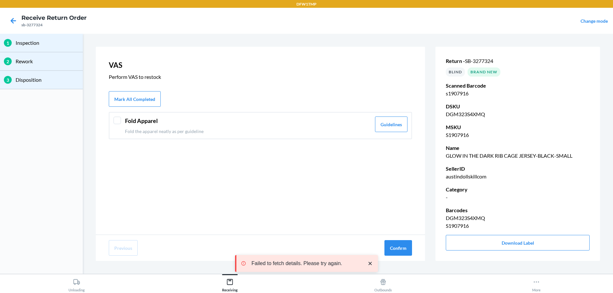
click at [121, 120] on div at bounding box center [117, 121] width 8 height 8
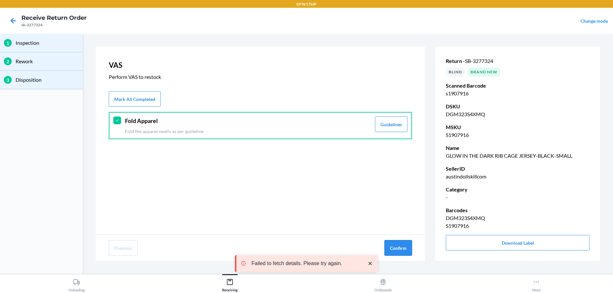
click at [406, 247] on button "Confirm" at bounding box center [399, 248] width 28 height 16
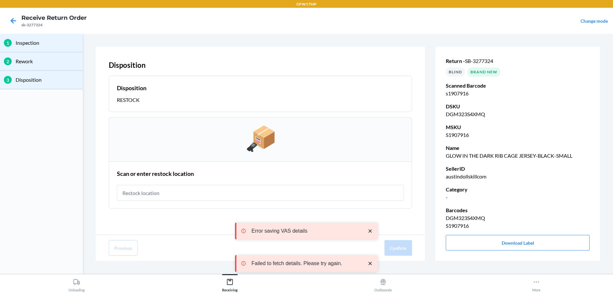
drag, startPoint x: 373, startPoint y: 191, endPoint x: 360, endPoint y: 202, distance: 16.8
click at [373, 192] on input "text" at bounding box center [260, 193] width 287 height 16
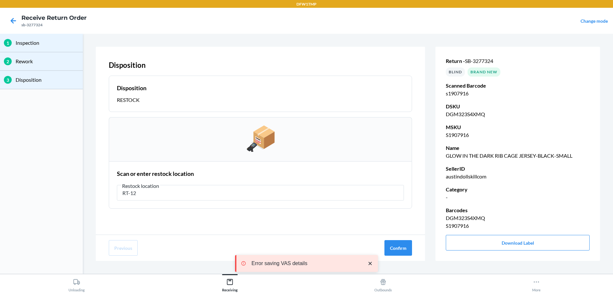
type input "RT-12"
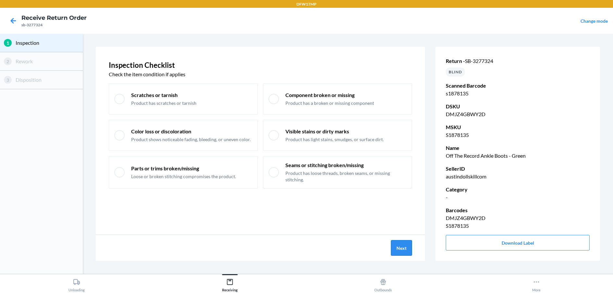
click at [403, 251] on button "Next" at bounding box center [401, 248] width 21 height 16
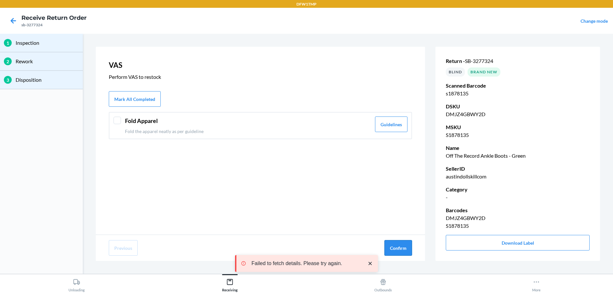
click at [400, 243] on button "Confirm" at bounding box center [399, 248] width 28 height 16
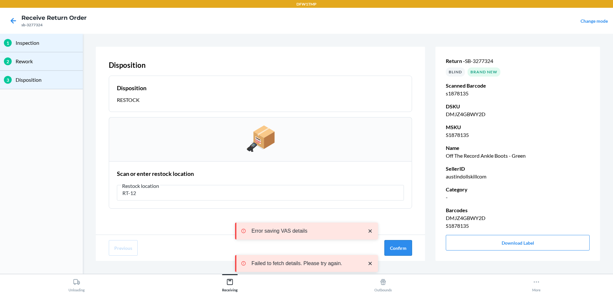
type input "RT-12"
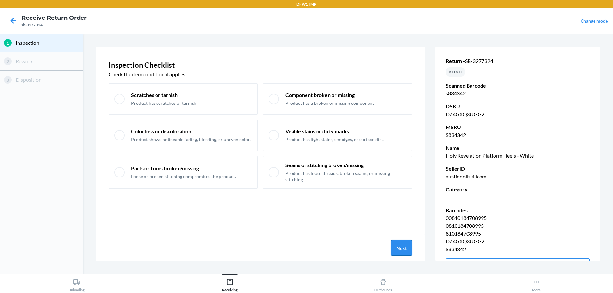
drag, startPoint x: 401, startPoint y: 247, endPoint x: 401, endPoint y: 243, distance: 3.3
click at [401, 243] on button "Next" at bounding box center [401, 248] width 21 height 16
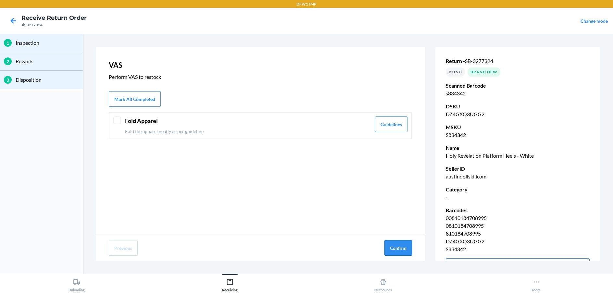
click at [409, 248] on button "Confirm" at bounding box center [399, 248] width 28 height 16
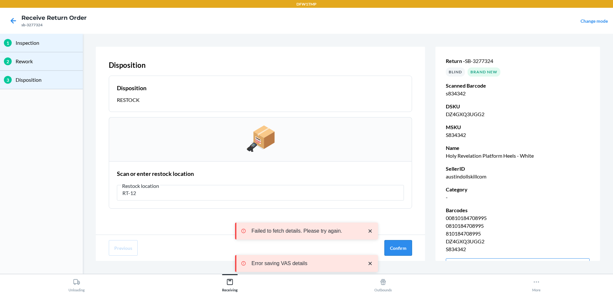
type input "RT-12"
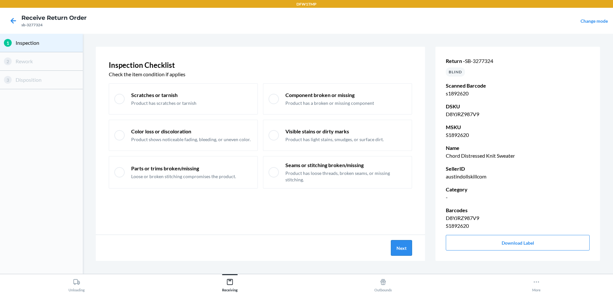
click at [402, 250] on button "Next" at bounding box center [401, 248] width 21 height 16
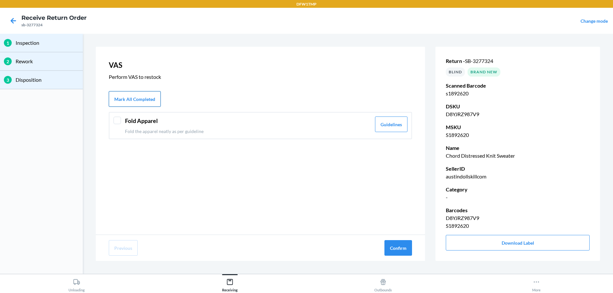
click at [143, 98] on button "Mark All Completed" at bounding box center [135, 99] width 52 height 16
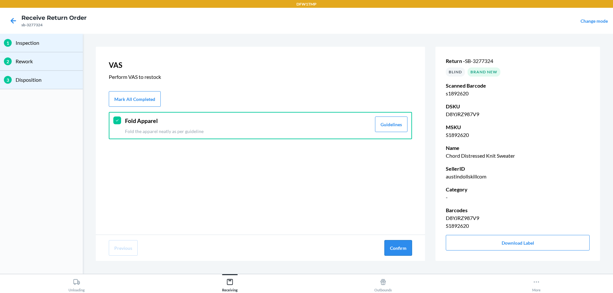
click at [390, 246] on button "Confirm" at bounding box center [399, 248] width 28 height 16
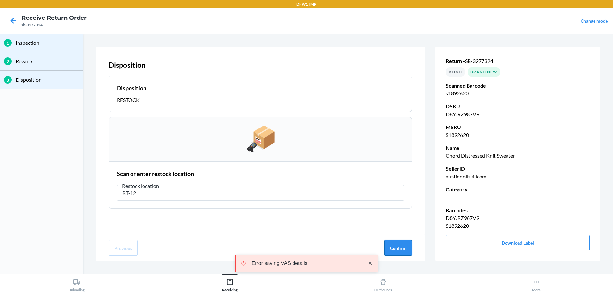
type input "RT-12"
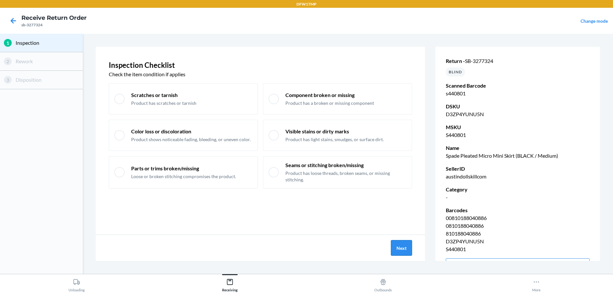
click at [405, 245] on button "Next" at bounding box center [401, 248] width 21 height 16
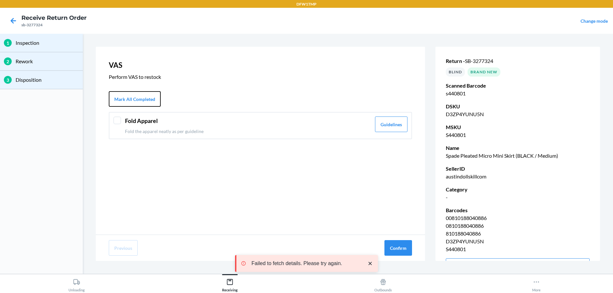
drag, startPoint x: 148, startPoint y: 102, endPoint x: 259, endPoint y: 173, distance: 131.3
click at [155, 102] on button "Mark All Completed" at bounding box center [135, 99] width 52 height 16
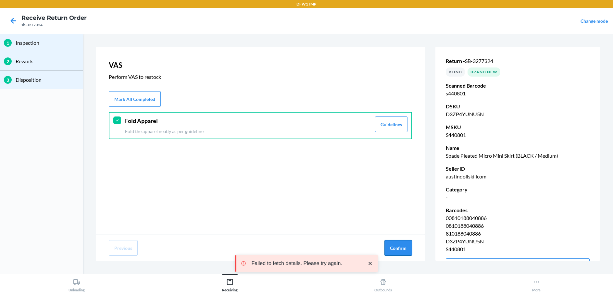
click at [399, 248] on button "Confirm" at bounding box center [399, 248] width 28 height 16
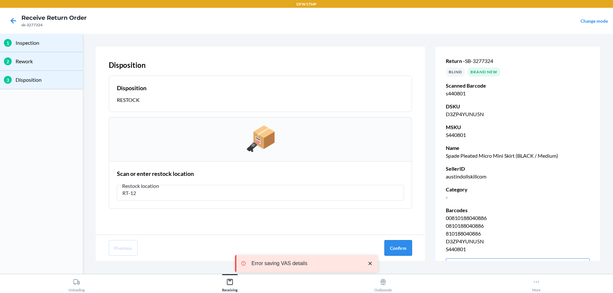
type input "RT-12"
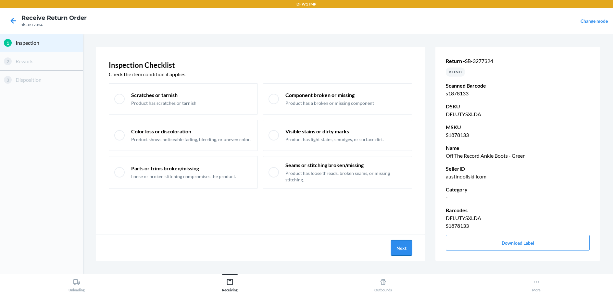
click at [403, 249] on button "Next" at bounding box center [401, 248] width 21 height 16
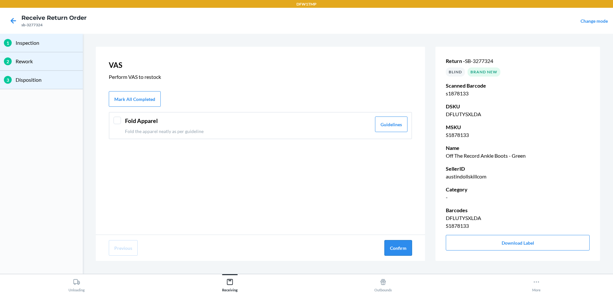
click at [406, 249] on button "Confirm" at bounding box center [399, 248] width 28 height 16
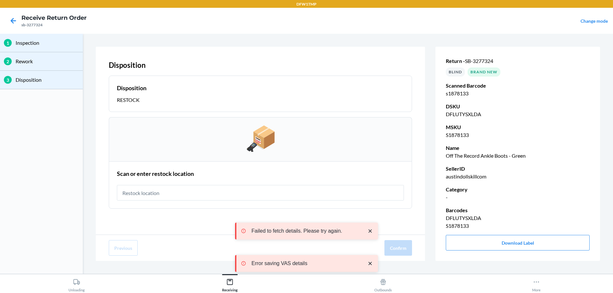
click at [265, 189] on input "text" at bounding box center [260, 193] width 287 height 16
type input "RT-12"
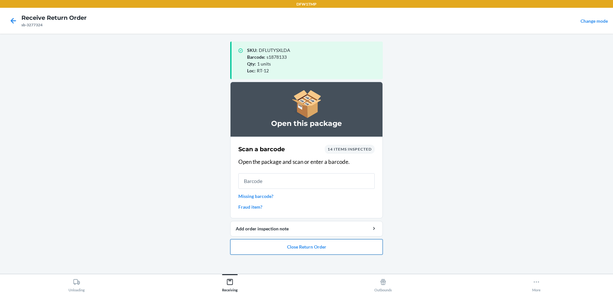
click at [298, 249] on button "Close Return Order" at bounding box center [306, 247] width 153 height 16
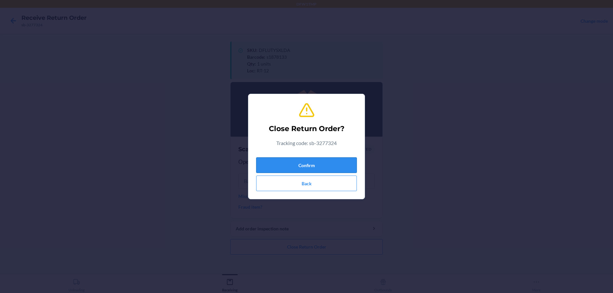
click at [322, 166] on button "Confirm" at bounding box center [306, 166] width 101 height 16
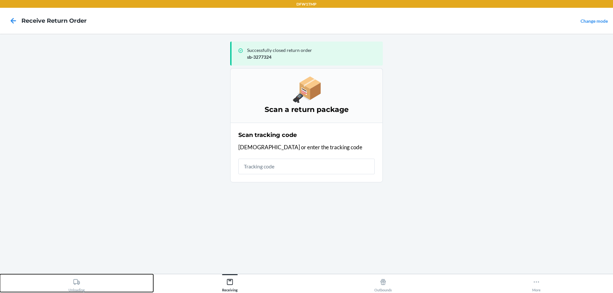
click at [76, 289] on div "Unloading" at bounding box center [77, 284] width 16 height 16
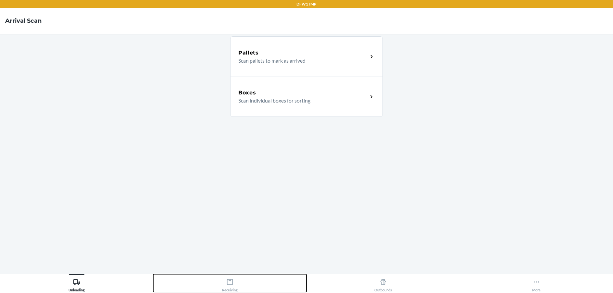
click at [231, 282] on icon at bounding box center [229, 282] width 7 height 7
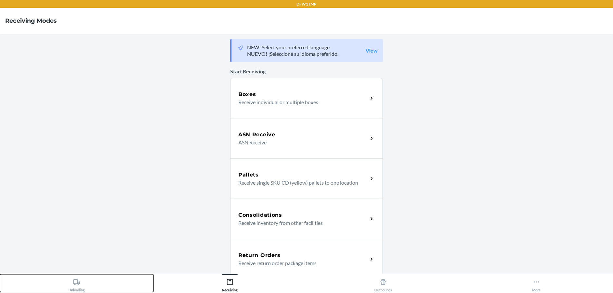
click at [77, 286] on icon at bounding box center [76, 282] width 7 height 7
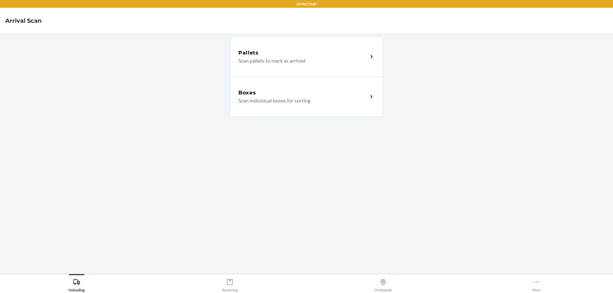
click at [320, 96] on div "Boxes" at bounding box center [303, 93] width 130 height 8
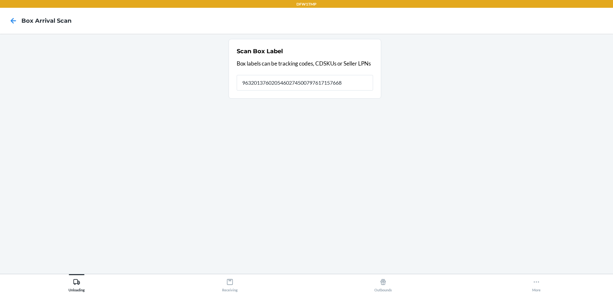
type input "9632013760205460274500797617157668"
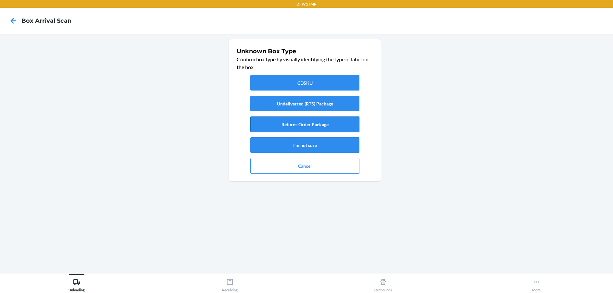
click at [295, 125] on button "Returns Order Package" at bounding box center [304, 125] width 109 height 16
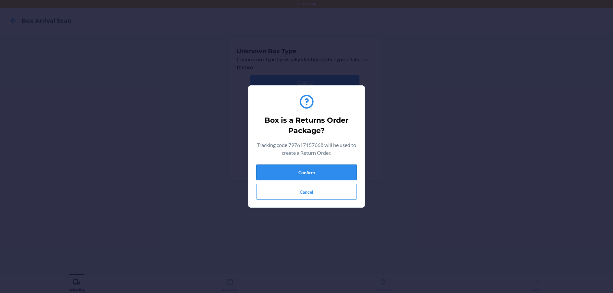
click at [293, 171] on button "Confirm" at bounding box center [306, 173] width 101 height 16
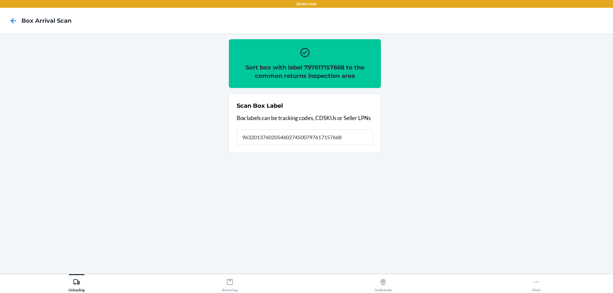
type input "9632013760205460274500797617157668"
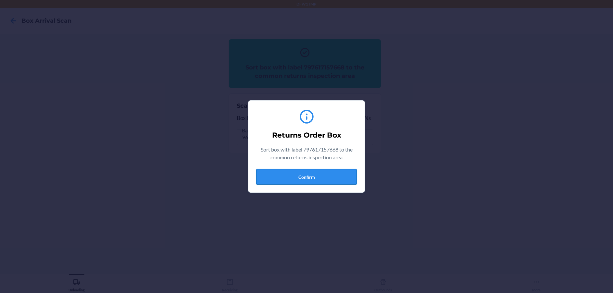
click at [316, 175] on button "Confirm" at bounding box center [306, 177] width 101 height 16
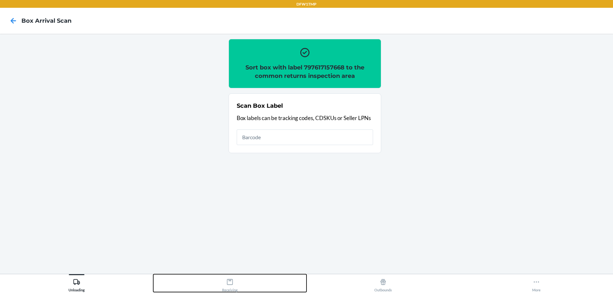
click at [242, 288] on button "Receiving" at bounding box center [229, 283] width 153 height 18
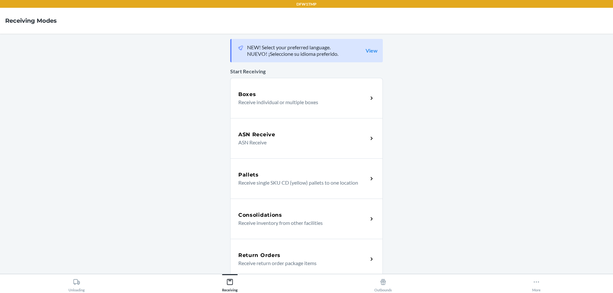
click at [299, 254] on div "Return Orders" at bounding box center [303, 256] width 130 height 8
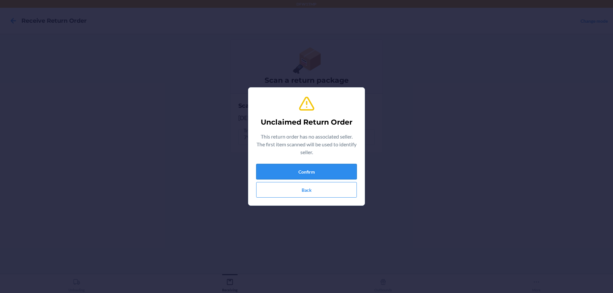
click at [320, 174] on button "Confirm" at bounding box center [306, 172] width 101 height 16
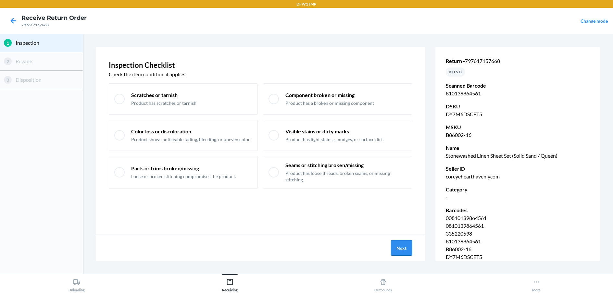
click at [410, 245] on button "Next" at bounding box center [401, 248] width 21 height 16
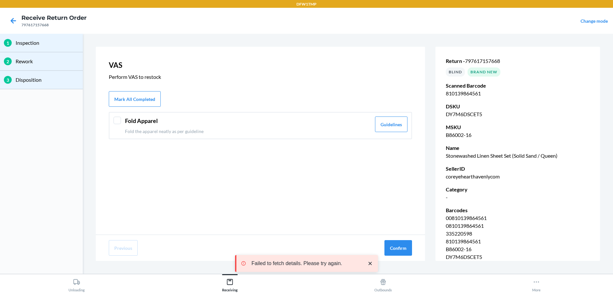
click at [123, 124] on div "Fold Apparel Fold the apparel neatly as per guideline Guidelines" at bounding box center [260, 125] width 303 height 27
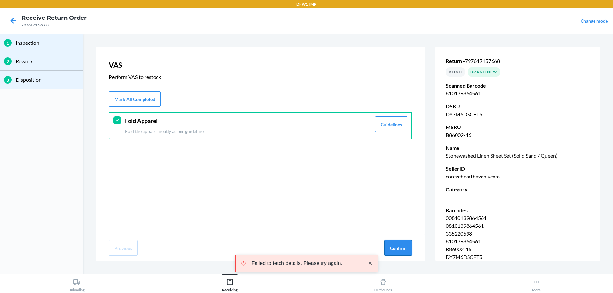
click at [395, 250] on button "Confirm" at bounding box center [399, 248] width 28 height 16
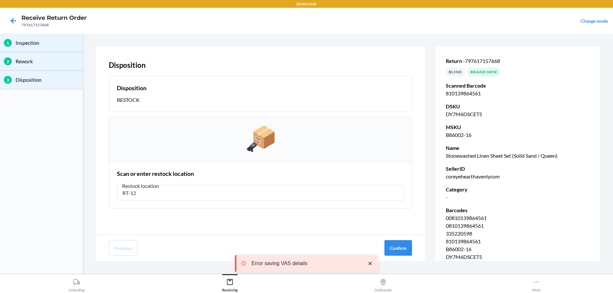
type input "RT-12"
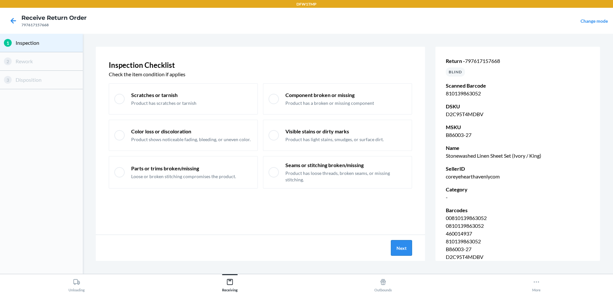
click at [398, 249] on button "Next" at bounding box center [401, 248] width 21 height 16
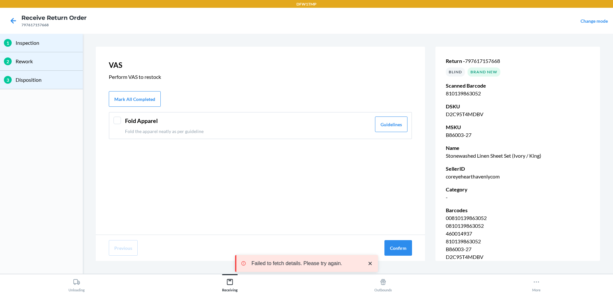
click at [120, 122] on div at bounding box center [117, 121] width 8 height 8
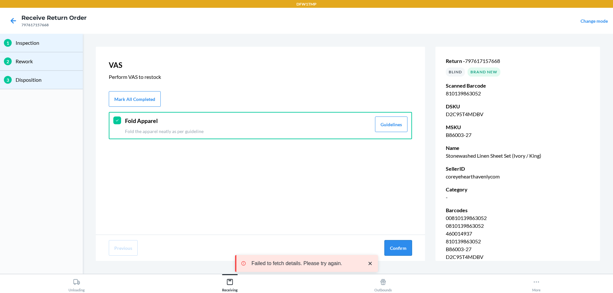
click at [394, 246] on button "Confirm" at bounding box center [399, 248] width 28 height 16
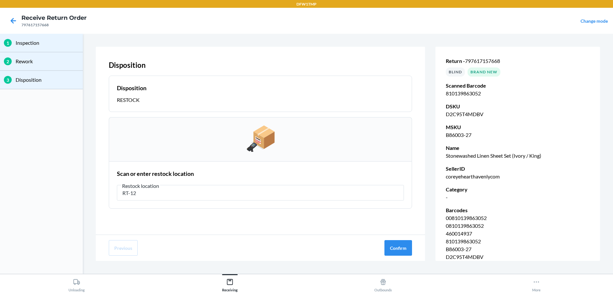
type input "RT-12"
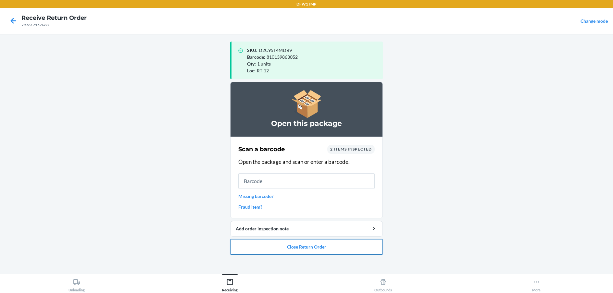
click at [313, 246] on button "Close Return Order" at bounding box center [306, 247] width 153 height 16
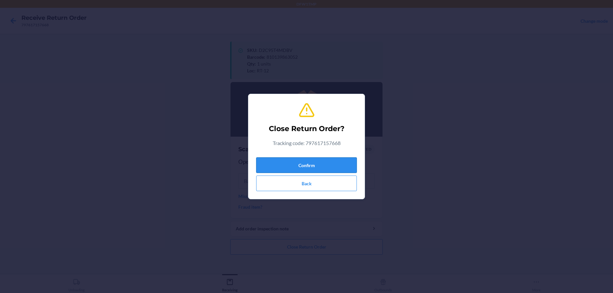
click at [281, 168] on button "Confirm" at bounding box center [306, 166] width 101 height 16
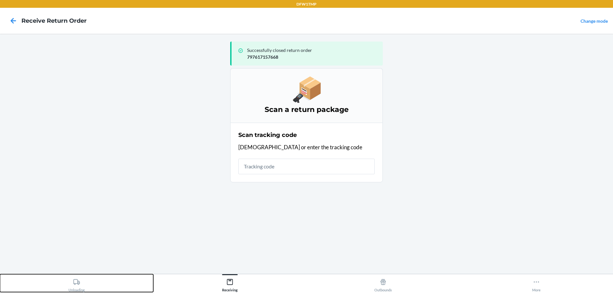
click at [81, 283] on div "Unloading" at bounding box center [77, 284] width 16 height 16
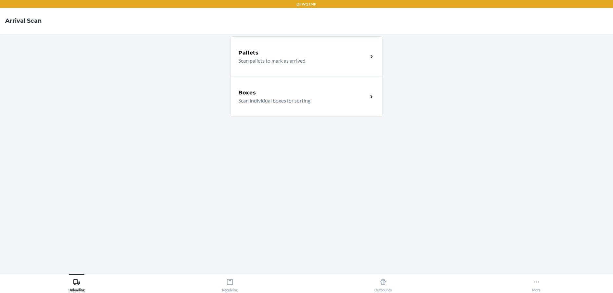
click at [259, 93] on div "Boxes" at bounding box center [303, 93] width 130 height 8
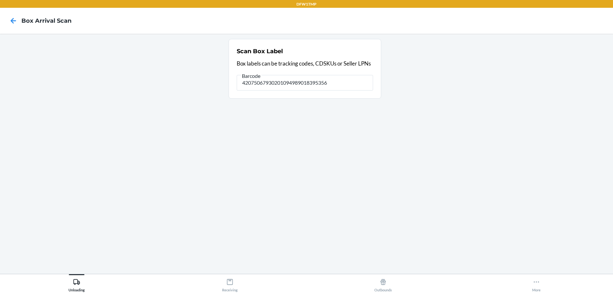
type input "420750679302010949890183953562"
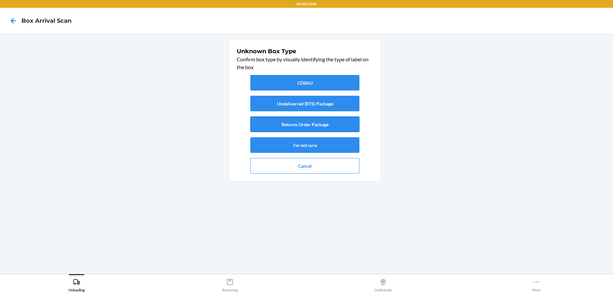
click at [273, 123] on button "Returns Order Package" at bounding box center [304, 125] width 109 height 16
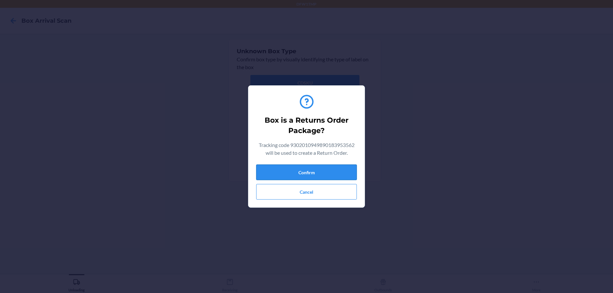
click at [290, 171] on button "Confirm" at bounding box center [306, 173] width 101 height 16
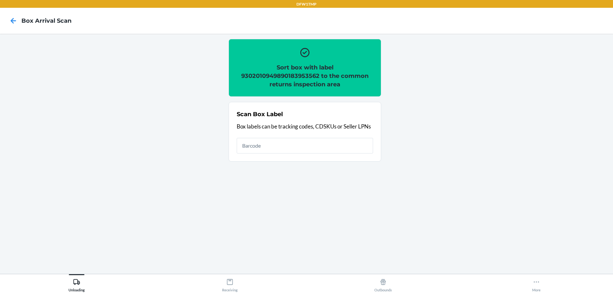
click at [306, 142] on input "text" at bounding box center [305, 146] width 136 height 16
type input "frn"
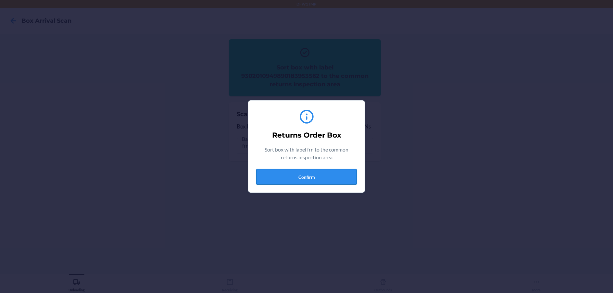
click at [283, 177] on button "Confirm" at bounding box center [306, 177] width 101 height 16
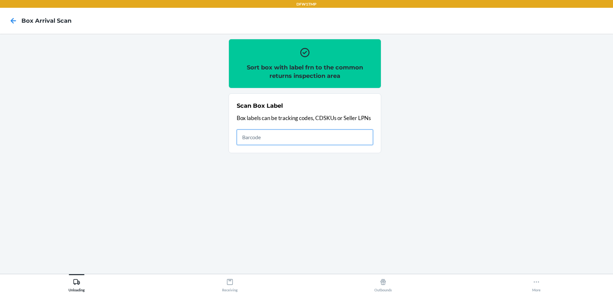
click at [286, 139] on input "text" at bounding box center [305, 138] width 136 height 16
type input "420750679302010949890183953562"
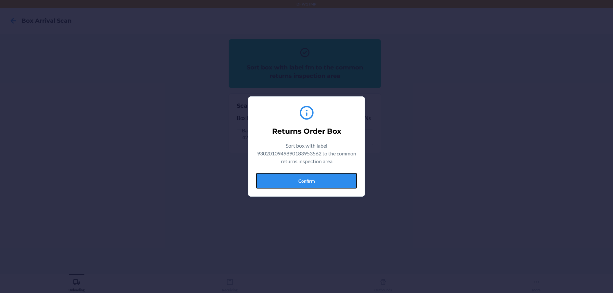
click at [268, 174] on button "Confirm" at bounding box center [306, 181] width 101 height 16
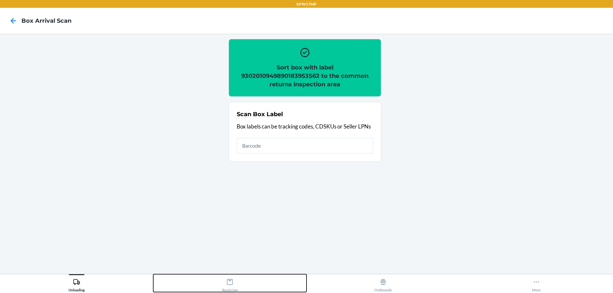
click at [238, 289] on button "Receiving" at bounding box center [229, 283] width 153 height 18
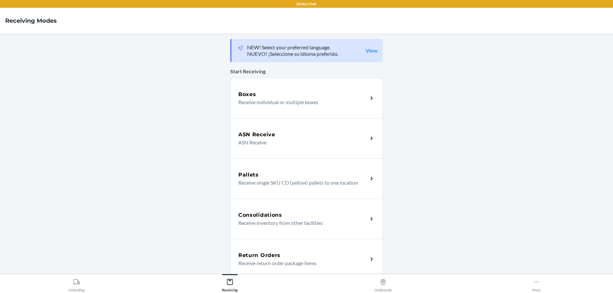
click at [281, 250] on div "Return Orders Receive return order package items" at bounding box center [306, 259] width 153 height 40
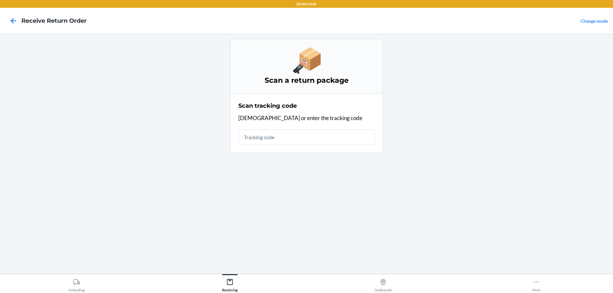
drag, startPoint x: 305, startPoint y: 134, endPoint x: 304, endPoint y: 122, distance: 11.2
click at [305, 132] on input "text" at bounding box center [306, 138] width 136 height 16
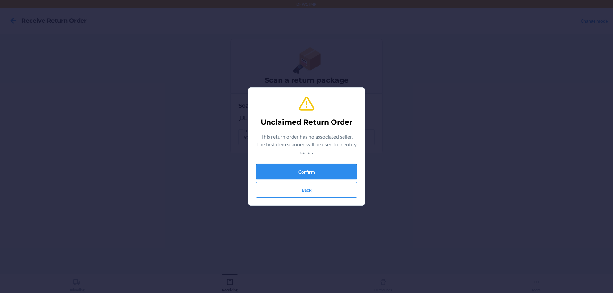
click at [304, 170] on button "Confirm" at bounding box center [306, 172] width 101 height 16
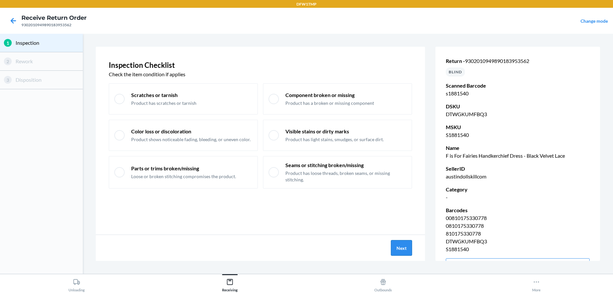
click at [397, 251] on button "Next" at bounding box center [401, 248] width 21 height 16
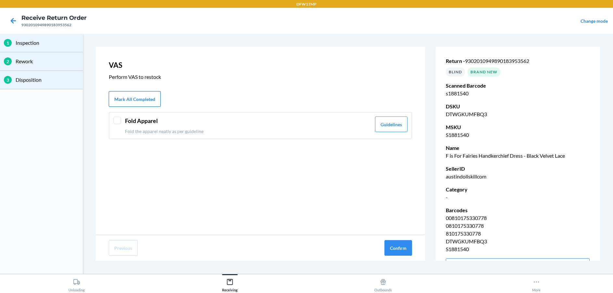
click at [143, 104] on button "Mark All Completed" at bounding box center [135, 99] width 52 height 16
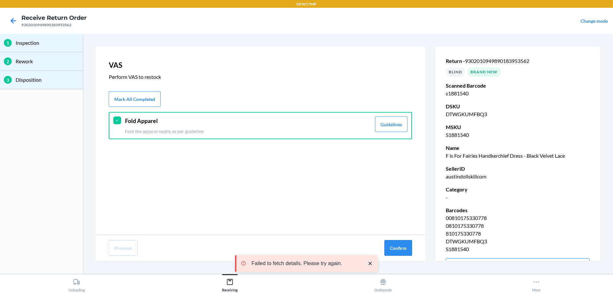
click at [392, 248] on button "Confirm" at bounding box center [399, 248] width 28 height 16
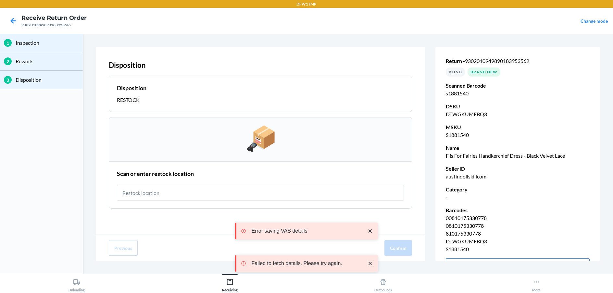
click at [329, 193] on input "text" at bounding box center [260, 193] width 287 height 16
type input "RT-12"
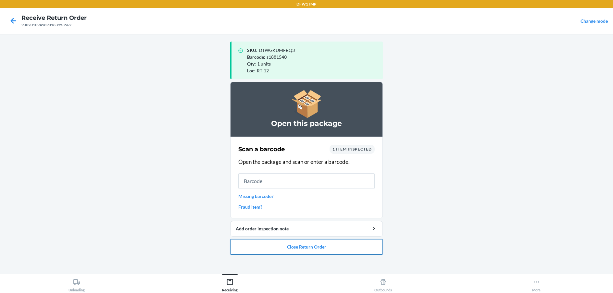
click at [279, 247] on button "Close Return Order" at bounding box center [306, 247] width 153 height 16
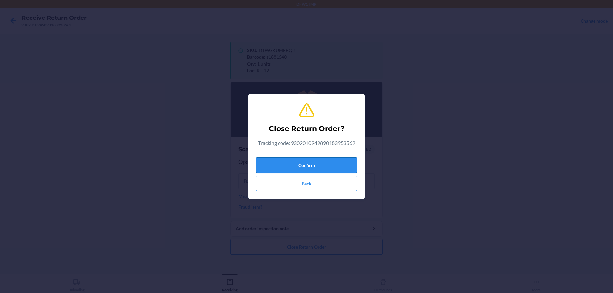
click at [303, 160] on button "Confirm" at bounding box center [306, 166] width 101 height 16
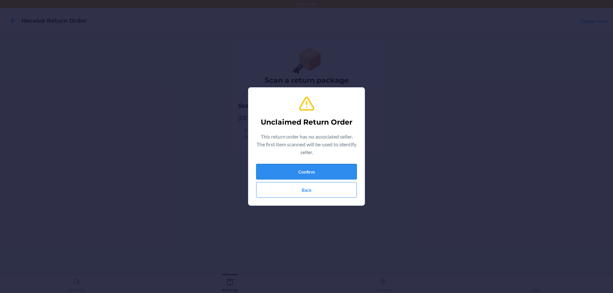
click at [290, 165] on button "Confirm" at bounding box center [306, 172] width 101 height 16
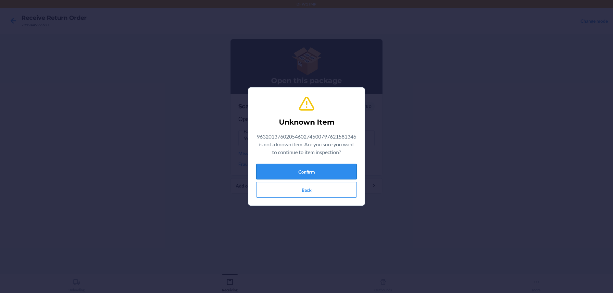
click at [308, 175] on button "Confirm" at bounding box center [306, 172] width 101 height 16
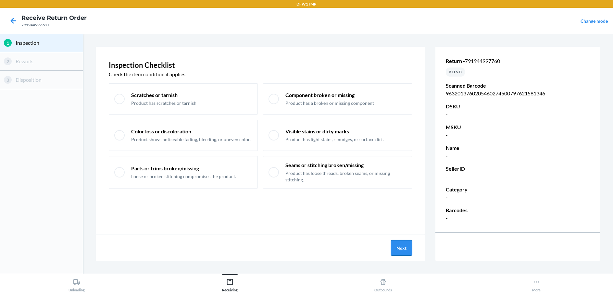
click at [405, 245] on button "Next" at bounding box center [401, 248] width 21 height 16
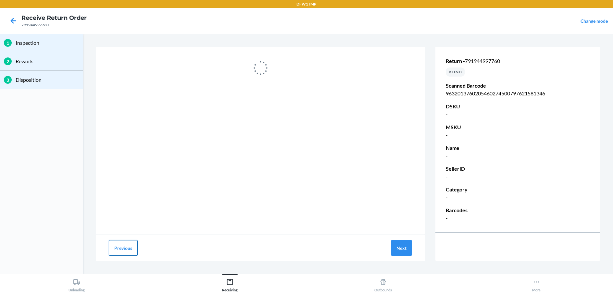
click at [122, 248] on button "Previous" at bounding box center [123, 248] width 29 height 16
click at [121, 248] on button "Previous" at bounding box center [123, 248] width 29 height 16
click at [125, 263] on section "Previous Next Return - 791944997760 BLIND Scanned Barcode 963201376020546027450…" at bounding box center [347, 153] width 525 height 235
click at [79, 287] on div "Unloading" at bounding box center [77, 284] width 16 height 16
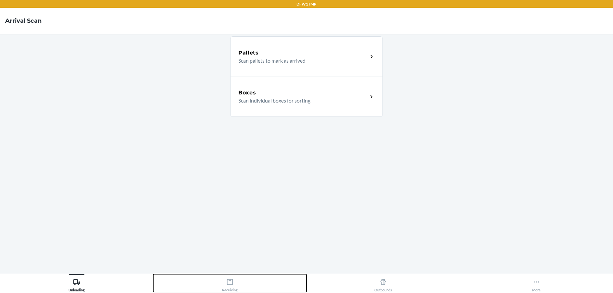
click at [214, 283] on button "Receiving" at bounding box center [229, 283] width 153 height 18
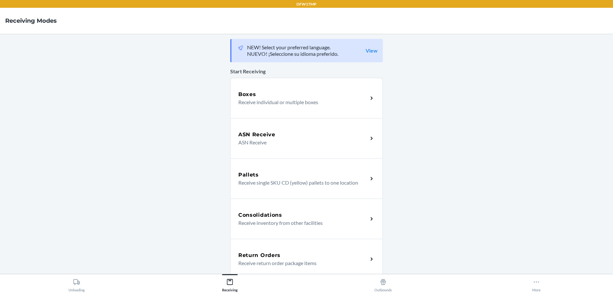
click at [265, 259] on h5 "Return Orders" at bounding box center [259, 256] width 42 height 8
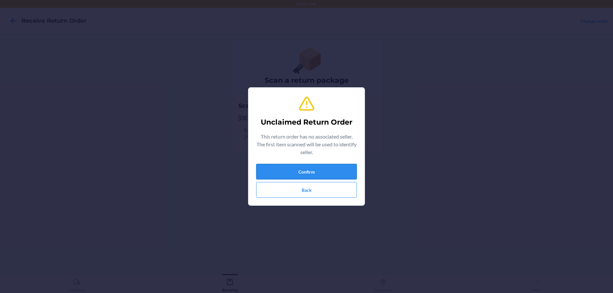
click at [301, 172] on button "Confirm" at bounding box center [306, 172] width 101 height 16
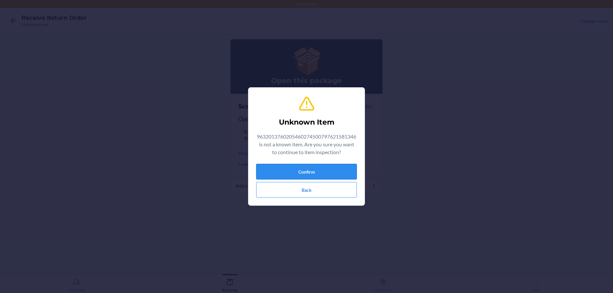
click at [323, 166] on button "Confirm" at bounding box center [306, 172] width 101 height 16
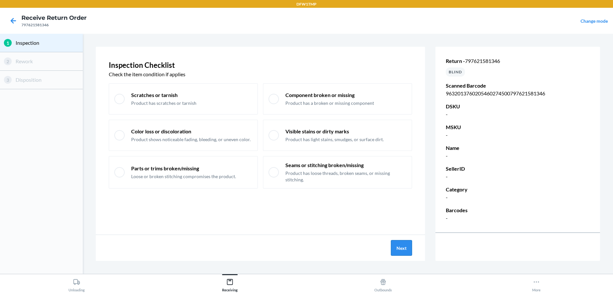
click at [406, 248] on button "Next" at bounding box center [401, 248] width 21 height 16
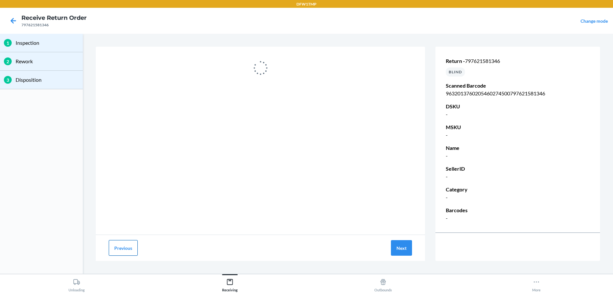
click at [121, 247] on button "Previous" at bounding box center [123, 248] width 29 height 16
click at [126, 267] on section "Previous Next Return - 797621581346 BLIND Scanned Barcode 963201376020546027450…" at bounding box center [347, 153] width 525 height 235
click at [76, 282] on icon at bounding box center [76, 282] width 7 height 7
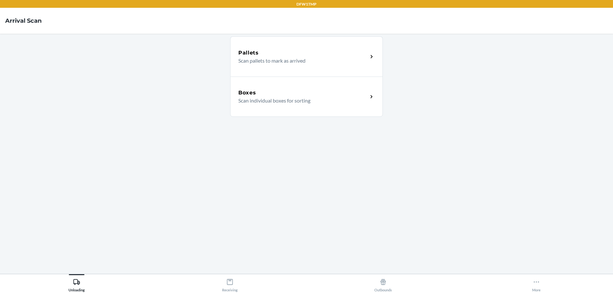
click at [317, 98] on p "Scan individual boxes for sorting" at bounding box center [300, 101] width 124 height 8
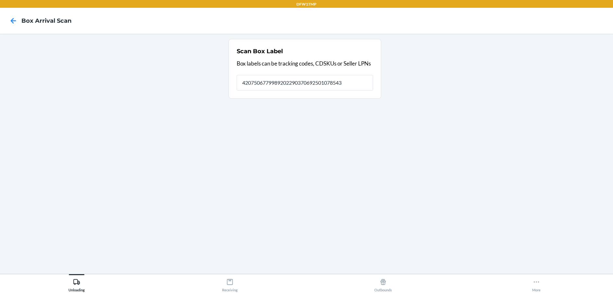
type input "4207506779989202290370692501078543"
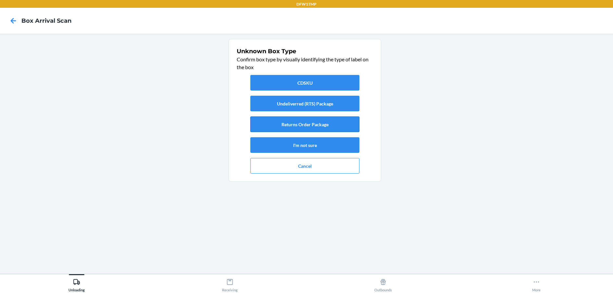
click at [308, 125] on button "Returns Order Package" at bounding box center [304, 125] width 109 height 16
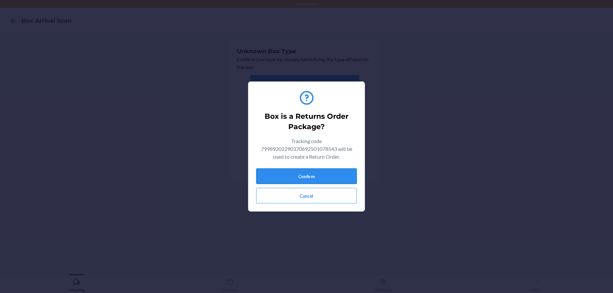
click at [317, 177] on button "Confirm" at bounding box center [306, 177] width 101 height 16
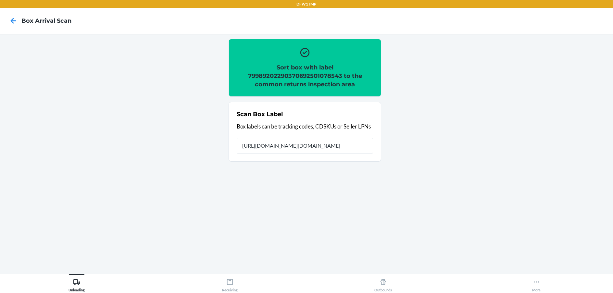
type input "[URL][DOMAIN_NAME]"
click at [332, 143] on input "[URL][DOMAIN_NAME]" at bounding box center [305, 146] width 136 height 16
type input "H"
type input "s1897697"
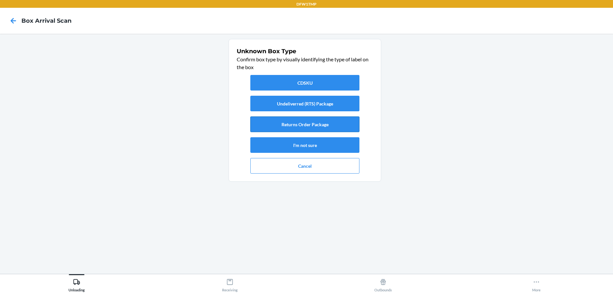
click at [319, 124] on button "Returns Order Package" at bounding box center [304, 125] width 109 height 16
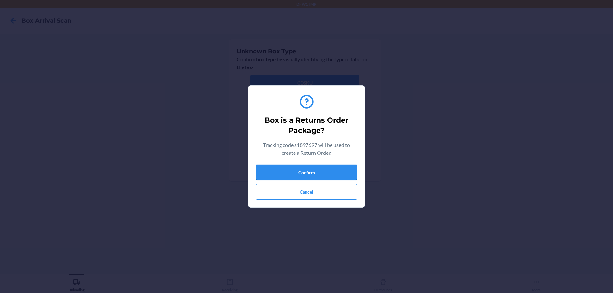
click at [322, 173] on button "Confirm" at bounding box center [306, 173] width 101 height 16
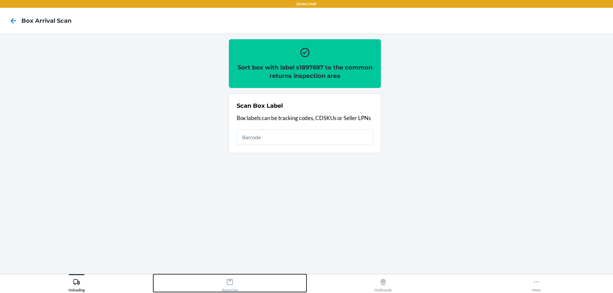
click at [224, 285] on div "Receiving" at bounding box center [230, 284] width 16 height 16
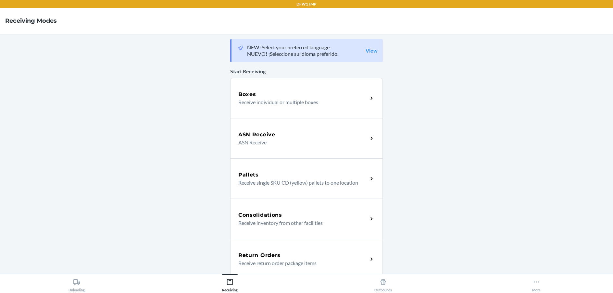
click at [287, 262] on p "Receive return order package items" at bounding box center [300, 264] width 124 height 8
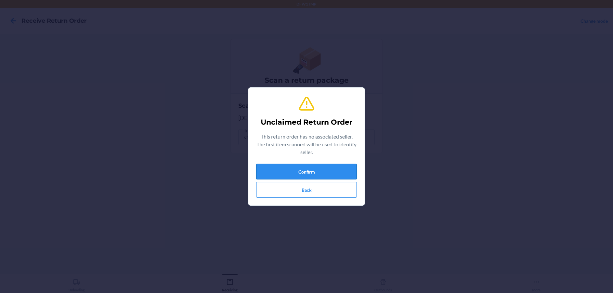
click at [311, 173] on button "Confirm" at bounding box center [306, 172] width 101 height 16
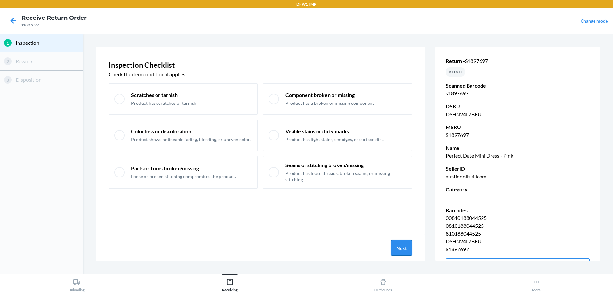
click at [403, 250] on button "Next" at bounding box center [401, 248] width 21 height 16
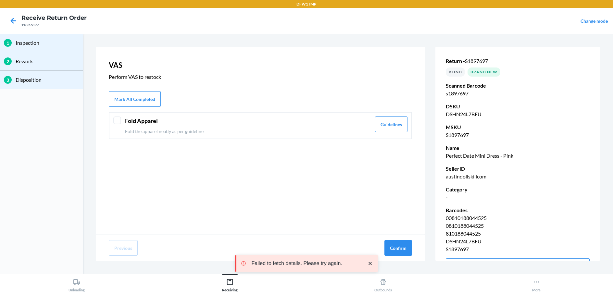
click at [120, 120] on div at bounding box center [117, 121] width 8 height 8
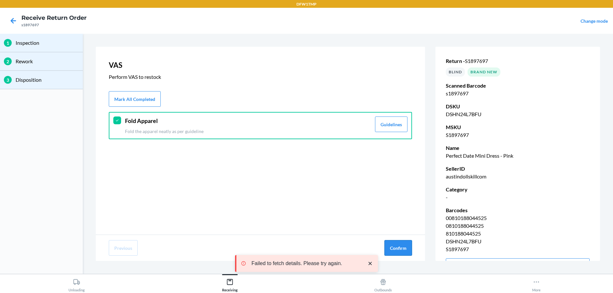
click at [396, 246] on button "Confirm" at bounding box center [399, 248] width 28 height 16
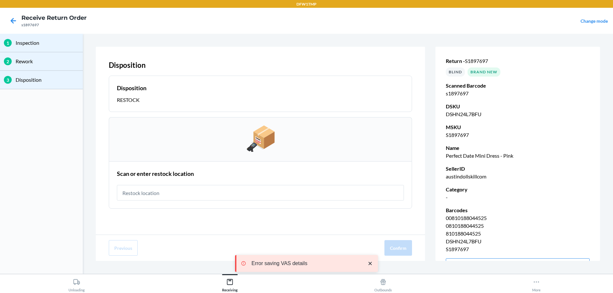
click at [281, 196] on input "text" at bounding box center [260, 193] width 287 height 16
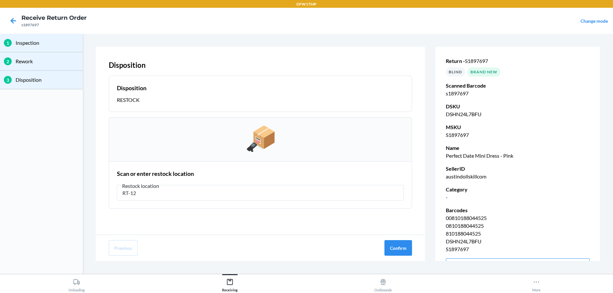
type input "RT-12"
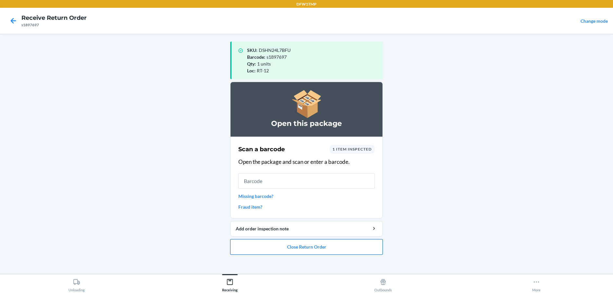
click at [328, 247] on button "Close Return Order" at bounding box center [306, 247] width 153 height 16
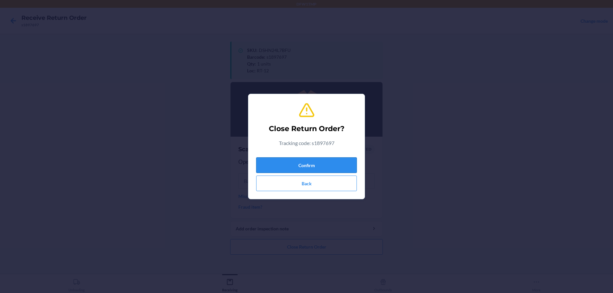
click at [312, 164] on button "Confirm" at bounding box center [306, 166] width 101 height 16
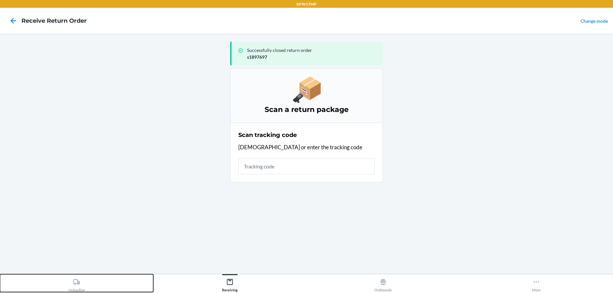
click at [79, 285] on icon at bounding box center [76, 282] width 6 height 6
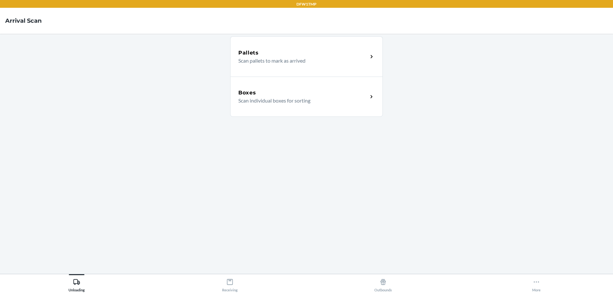
click at [333, 109] on div "Boxes Scan individual boxes for sorting" at bounding box center [306, 97] width 153 height 40
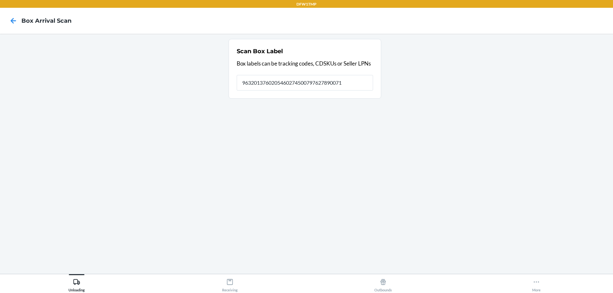
type input "9632013760205460274500797627890071"
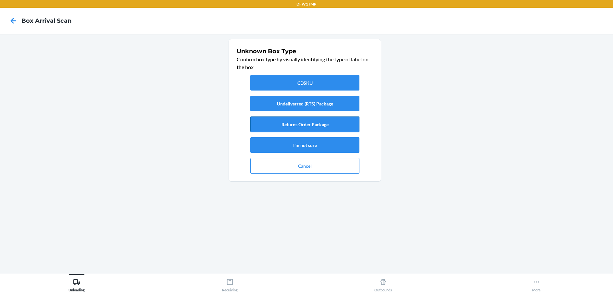
click at [306, 126] on button "Returns Order Package" at bounding box center [304, 125] width 109 height 16
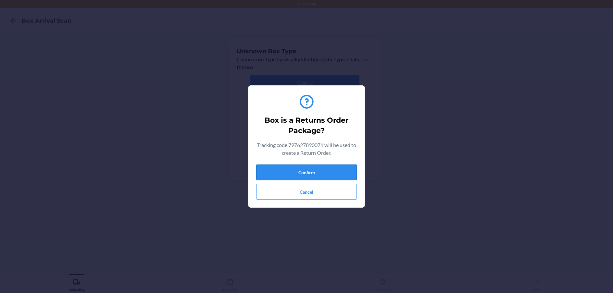
click at [314, 172] on button "Confirm" at bounding box center [306, 173] width 101 height 16
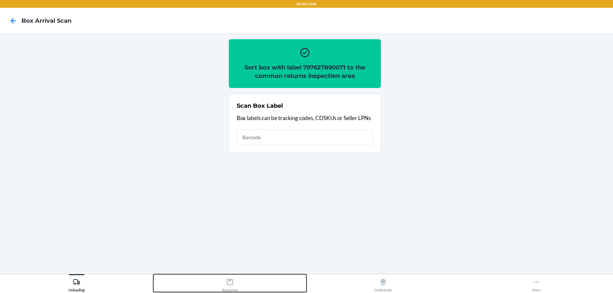
click at [234, 288] on div "Receiving" at bounding box center [230, 284] width 16 height 16
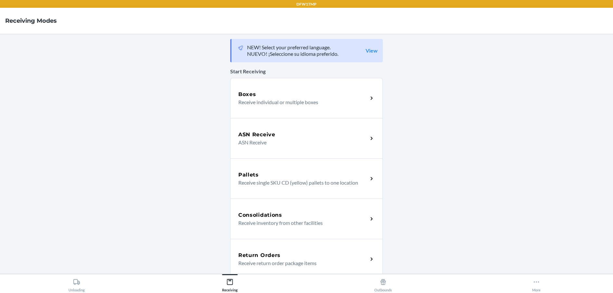
click at [288, 253] on div "Return Orders" at bounding box center [303, 256] width 130 height 8
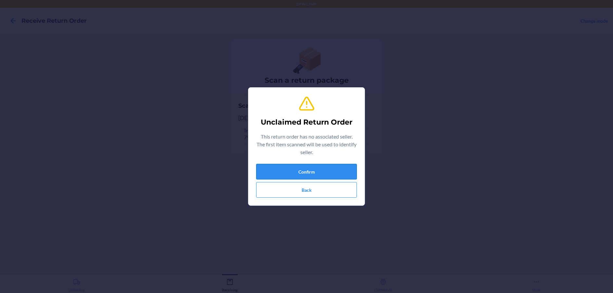
click at [311, 172] on button "Confirm" at bounding box center [306, 172] width 101 height 16
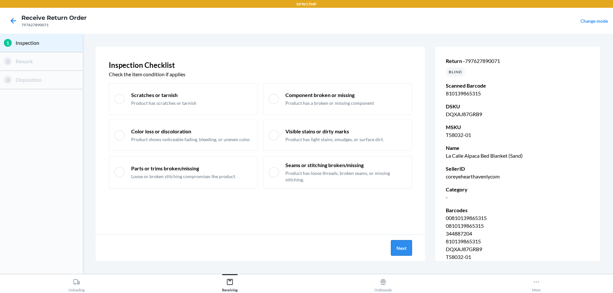
click at [406, 250] on button "Next" at bounding box center [401, 248] width 21 height 16
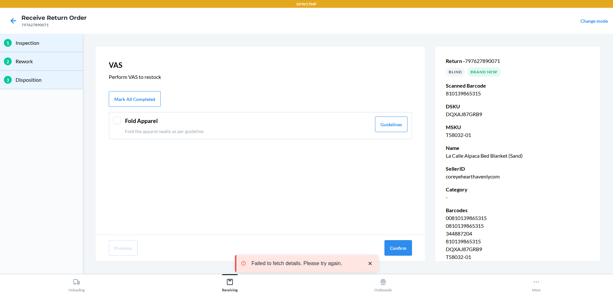
click at [116, 120] on div at bounding box center [117, 121] width 8 height 8
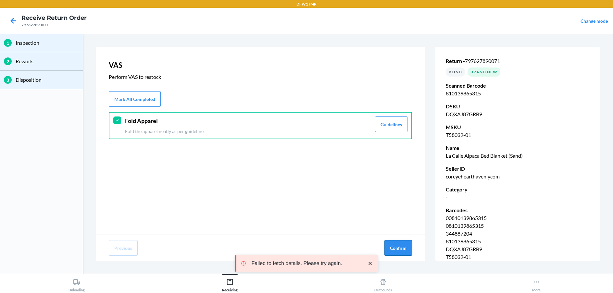
click at [394, 243] on button "Confirm" at bounding box center [399, 248] width 28 height 16
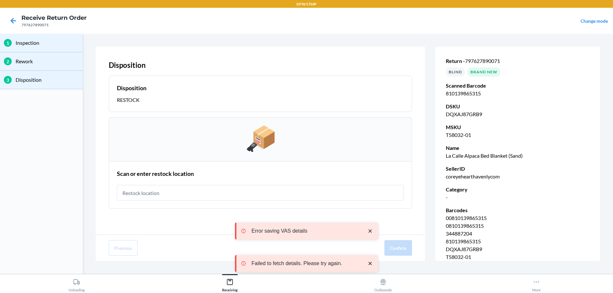
click at [191, 193] on input "text" at bounding box center [260, 193] width 287 height 16
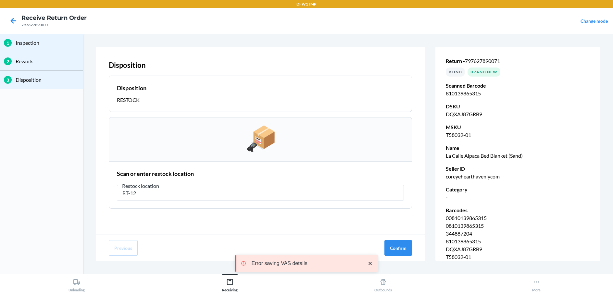
type input "RT-12"
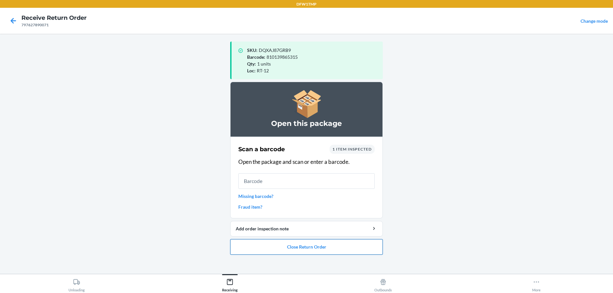
click at [321, 246] on button "Close Return Order" at bounding box center [306, 247] width 153 height 16
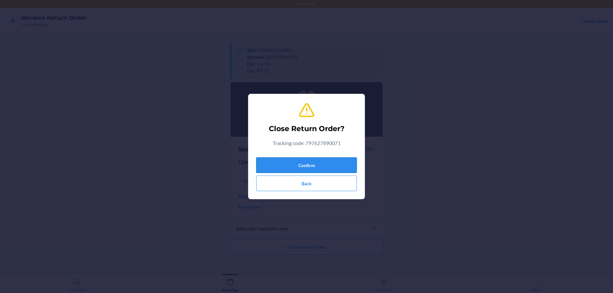
click at [307, 163] on button "Confirm" at bounding box center [306, 166] width 101 height 16
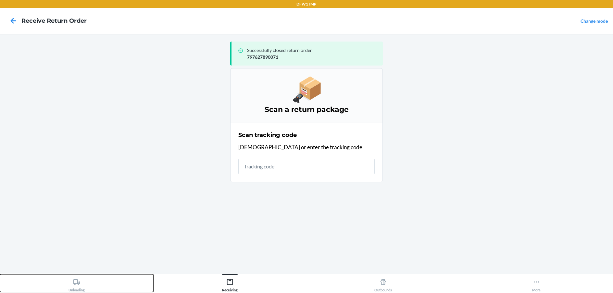
click at [82, 283] on div "Unloading" at bounding box center [77, 284] width 16 height 16
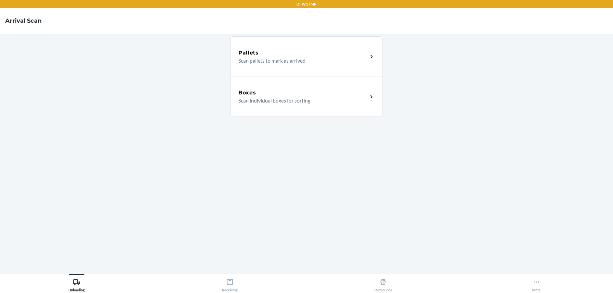
click at [319, 95] on div "Boxes" at bounding box center [303, 93] width 130 height 8
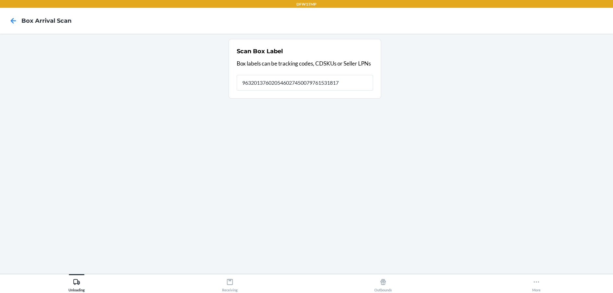
type input "9632013760205460274500797615318170"
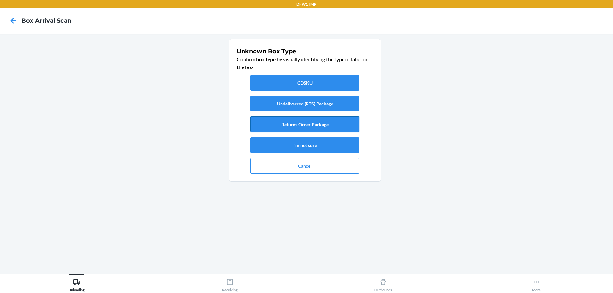
click at [302, 125] on button "Returns Order Package" at bounding box center [304, 125] width 109 height 16
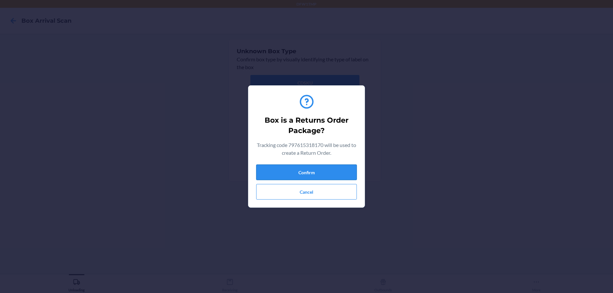
click at [307, 169] on button "Confirm" at bounding box center [306, 173] width 101 height 16
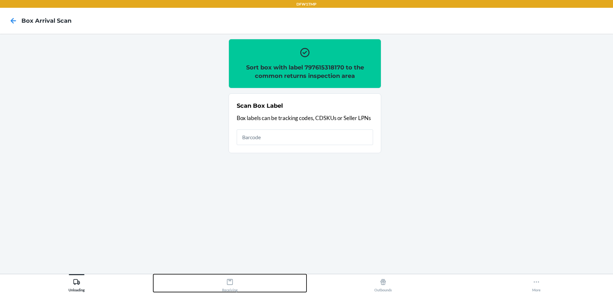
click at [233, 286] on div "Receiving" at bounding box center [230, 284] width 16 height 16
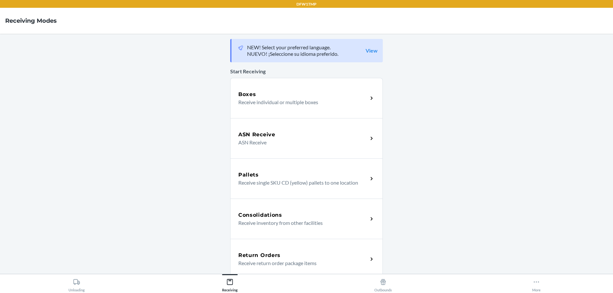
click at [281, 257] on div "Return Orders" at bounding box center [303, 256] width 130 height 8
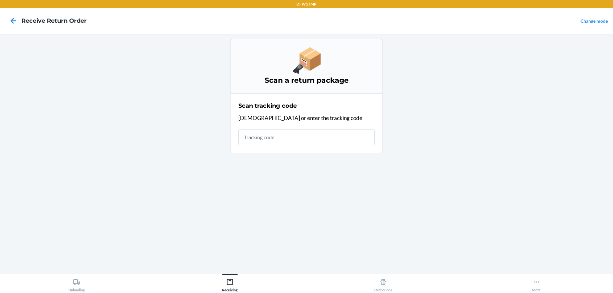
click at [279, 139] on input "text" at bounding box center [306, 138] width 136 height 16
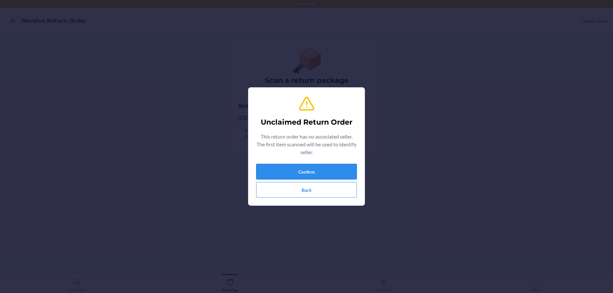
click at [304, 175] on button "Confirm" at bounding box center [306, 172] width 101 height 16
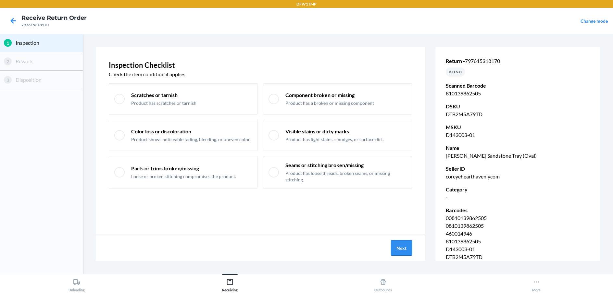
click at [404, 251] on button "Next" at bounding box center [401, 248] width 21 height 16
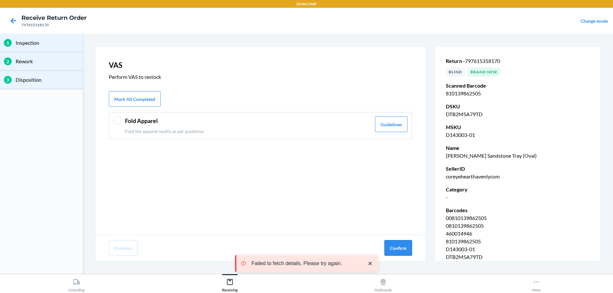
click at [400, 248] on button "Confirm" at bounding box center [399, 248] width 28 height 16
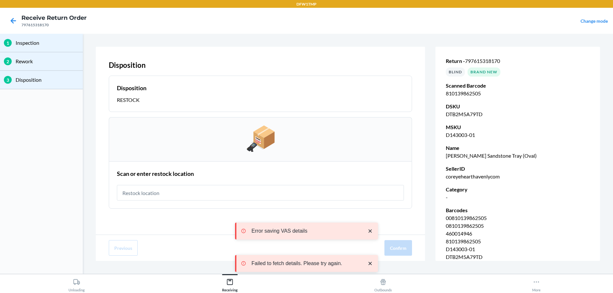
click at [221, 197] on input "text" at bounding box center [260, 193] width 287 height 16
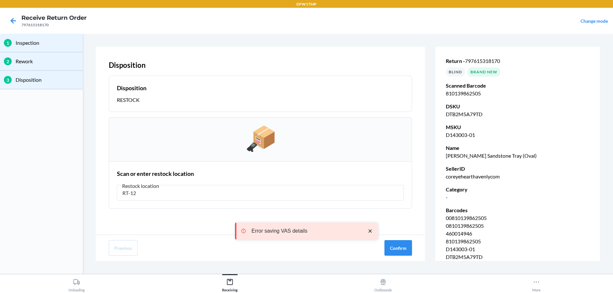
type input "RT-12"
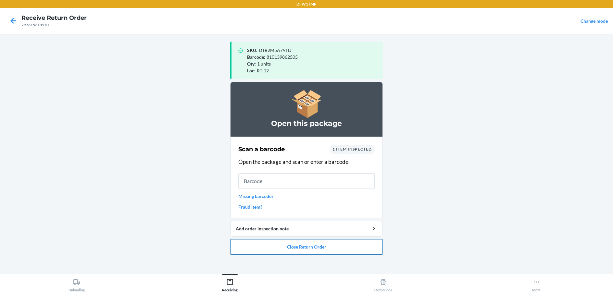
click at [323, 246] on button "Close Return Order" at bounding box center [306, 247] width 153 height 16
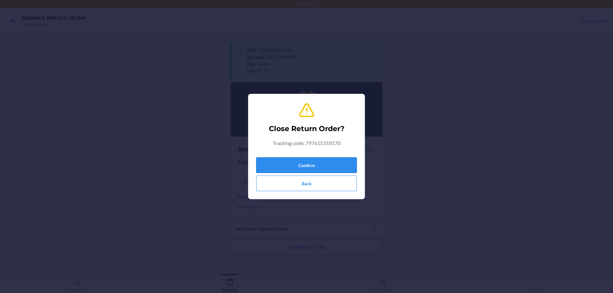
click at [315, 167] on button "Confirm" at bounding box center [306, 166] width 101 height 16
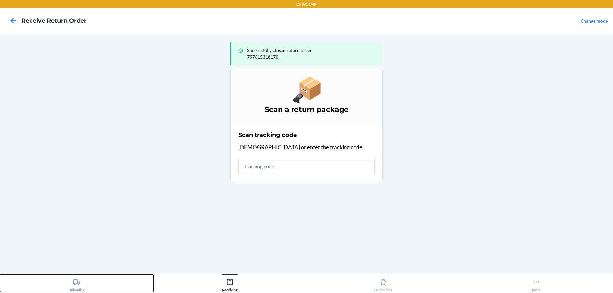
click at [85, 281] on button "Unloading" at bounding box center [76, 283] width 153 height 18
